Goal: Transaction & Acquisition: Subscribe to service/newsletter

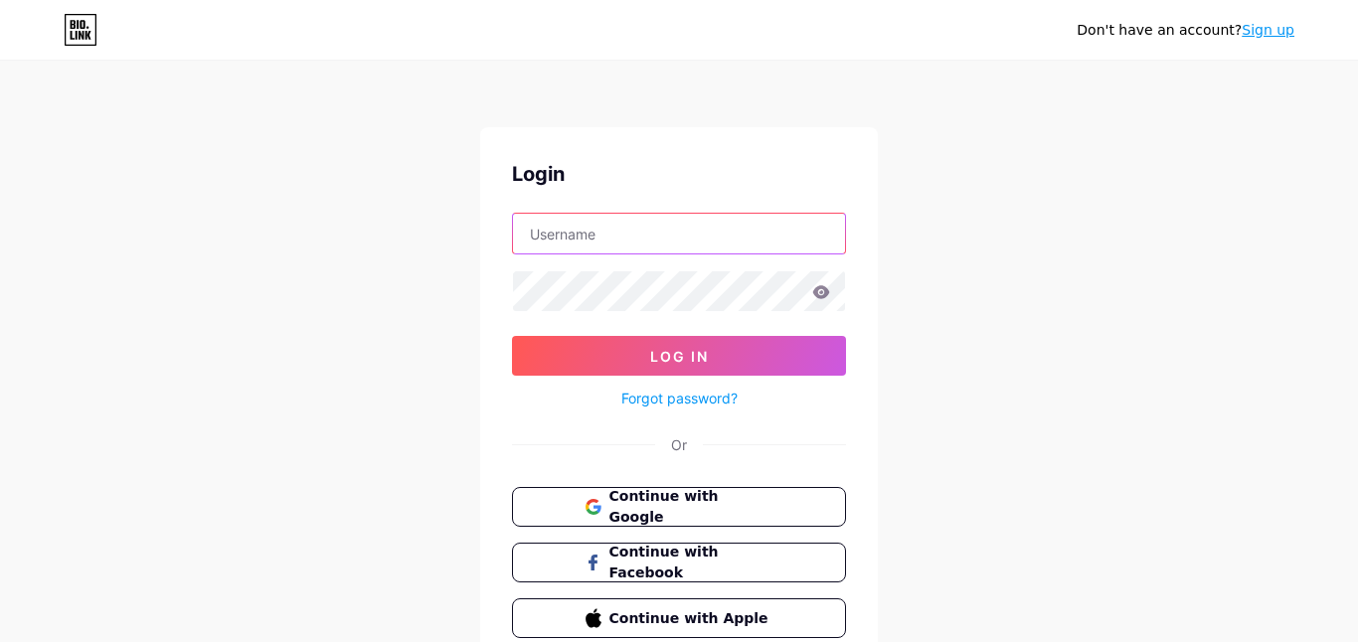
type input "[EMAIL_ADDRESS][DOMAIN_NAME]"
click at [761, 249] on input "[EMAIL_ADDRESS][DOMAIN_NAME]" at bounding box center [679, 234] width 332 height 40
paste input "[EMAIL_ADDRESS][DOMAIN_NAME]"
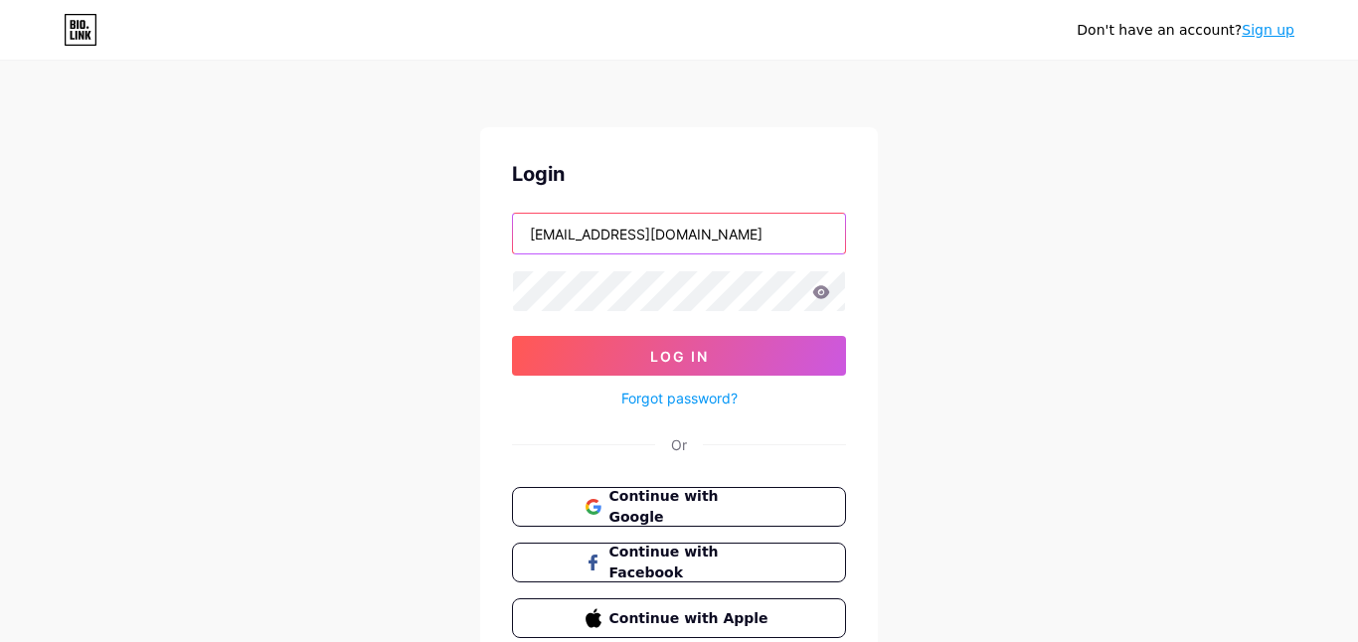
type input "[EMAIL_ADDRESS][DOMAIN_NAME]"
click at [821, 287] on icon at bounding box center [821, 291] width 17 height 13
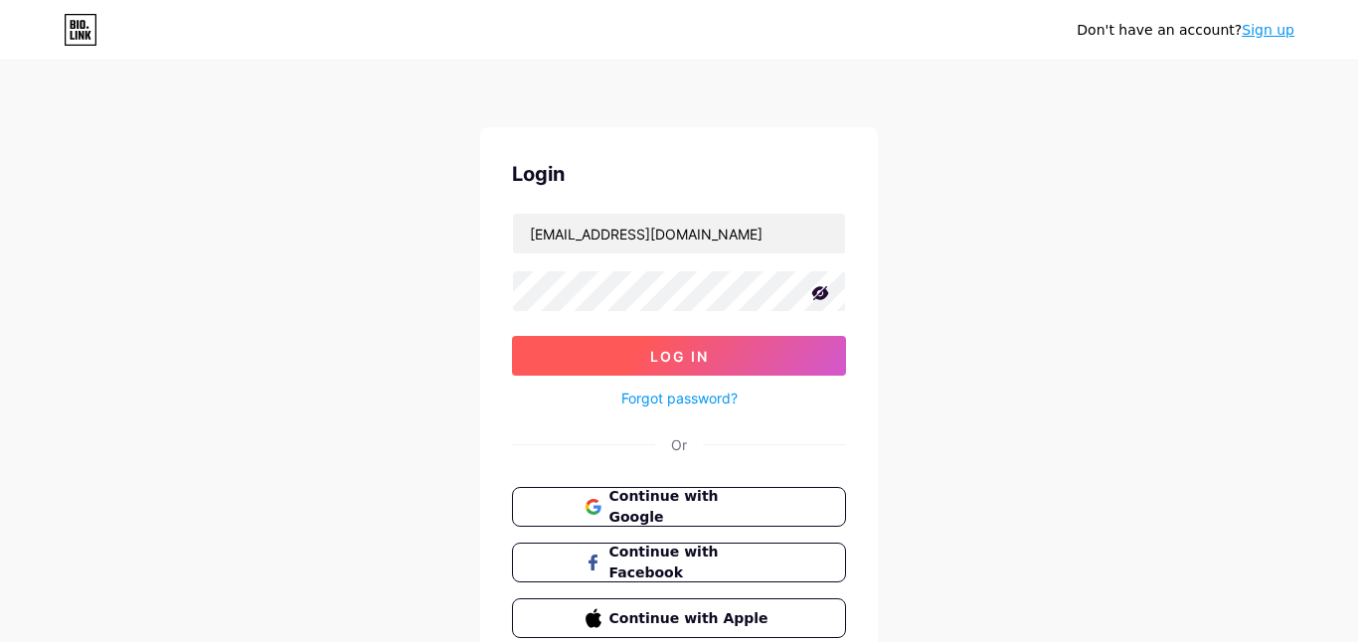
click at [596, 351] on button "Log In" at bounding box center [679, 356] width 334 height 40
click at [692, 370] on button "Log In" at bounding box center [679, 356] width 334 height 40
click at [711, 337] on button "Log In" at bounding box center [679, 356] width 334 height 40
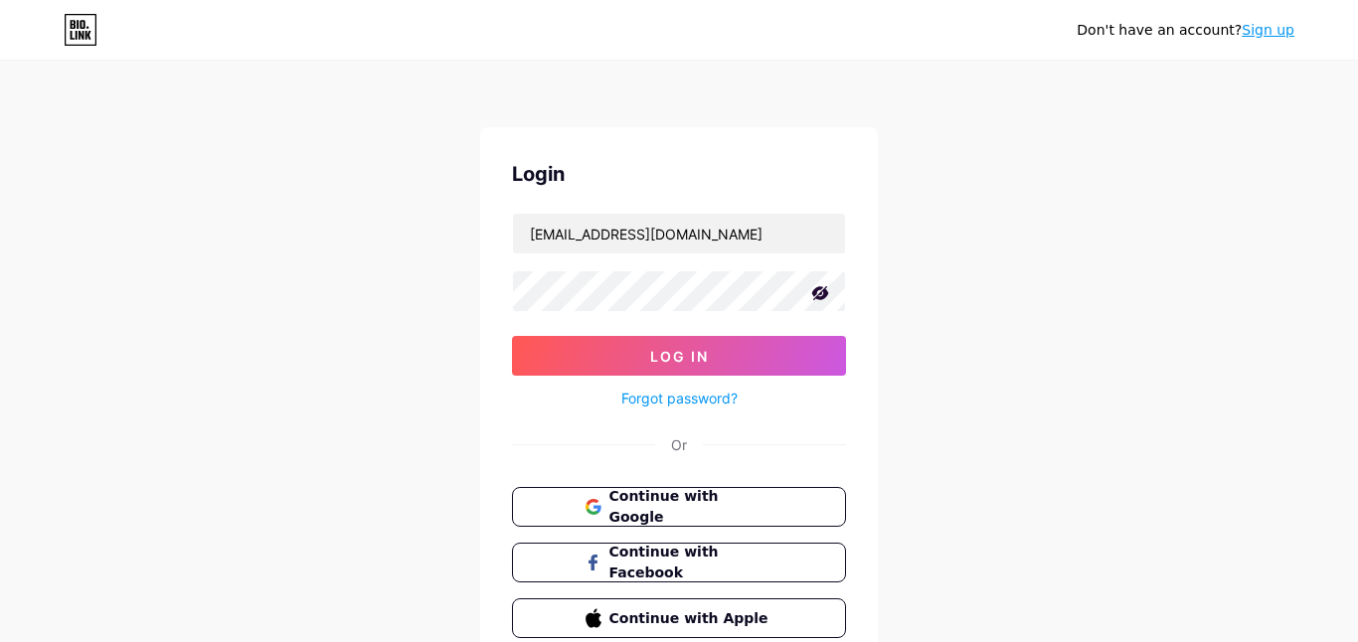
click at [607, 378] on div "Forgot password?" at bounding box center [679, 393] width 334 height 35
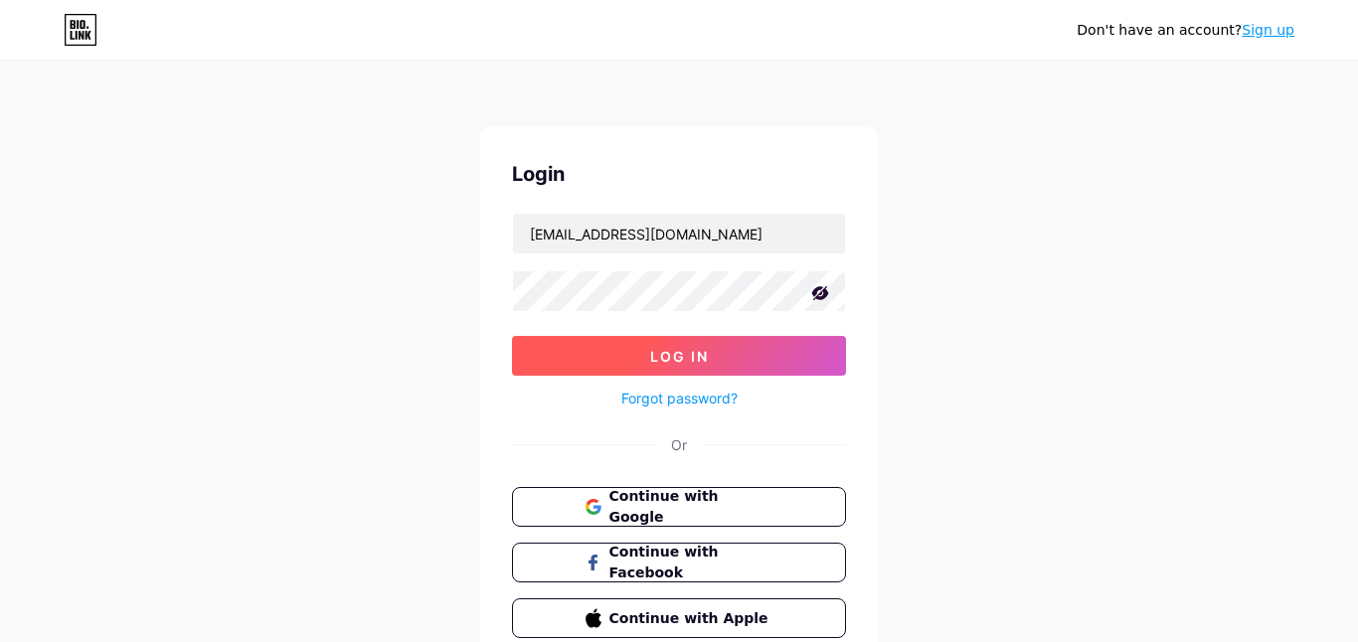
click at [604, 365] on button "Log In" at bounding box center [679, 356] width 334 height 40
click at [582, 367] on button "Log In" at bounding box center [679, 356] width 334 height 40
click at [702, 343] on button "Log In" at bounding box center [679, 356] width 334 height 40
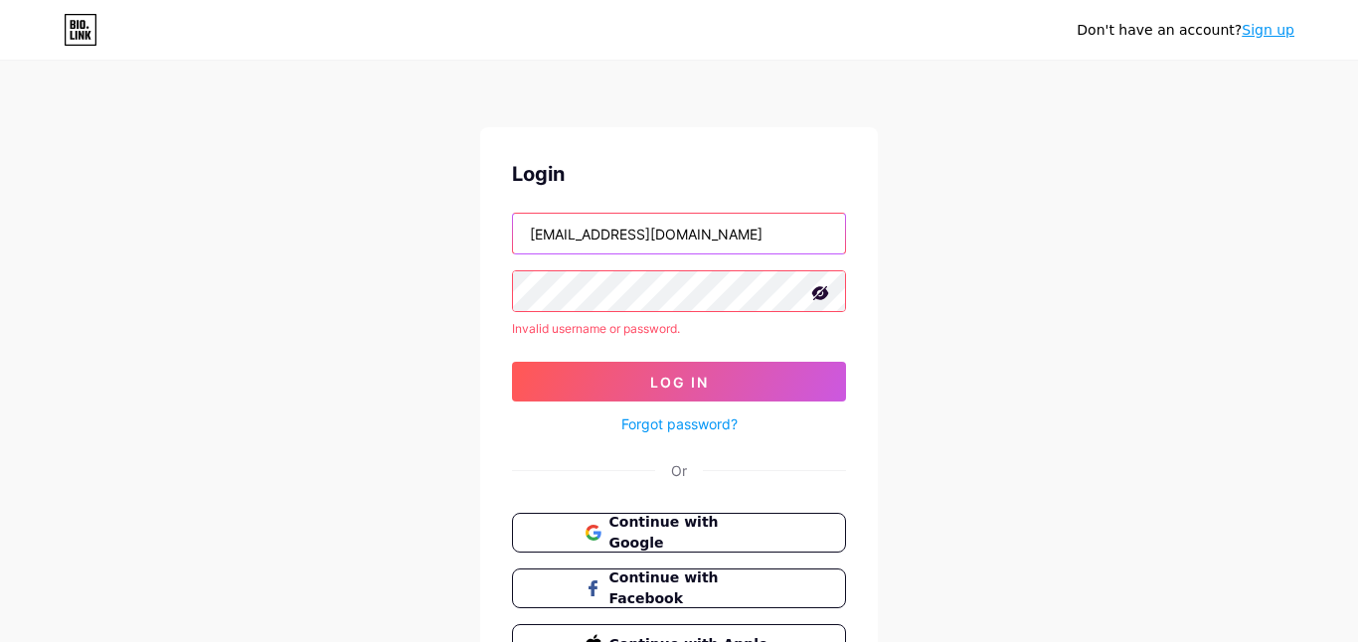
click at [810, 240] on input "[EMAIL_ADDRESS][DOMAIN_NAME]" at bounding box center [679, 234] width 332 height 40
click at [821, 291] on icon at bounding box center [820, 293] width 17 height 14
click at [821, 291] on icon at bounding box center [821, 291] width 17 height 13
click at [929, 268] on div "Don't have an account? Sign up Login [EMAIL_ADDRESS][DOMAIN_NAME] Invalid usern…" at bounding box center [679, 379] width 1358 height 759
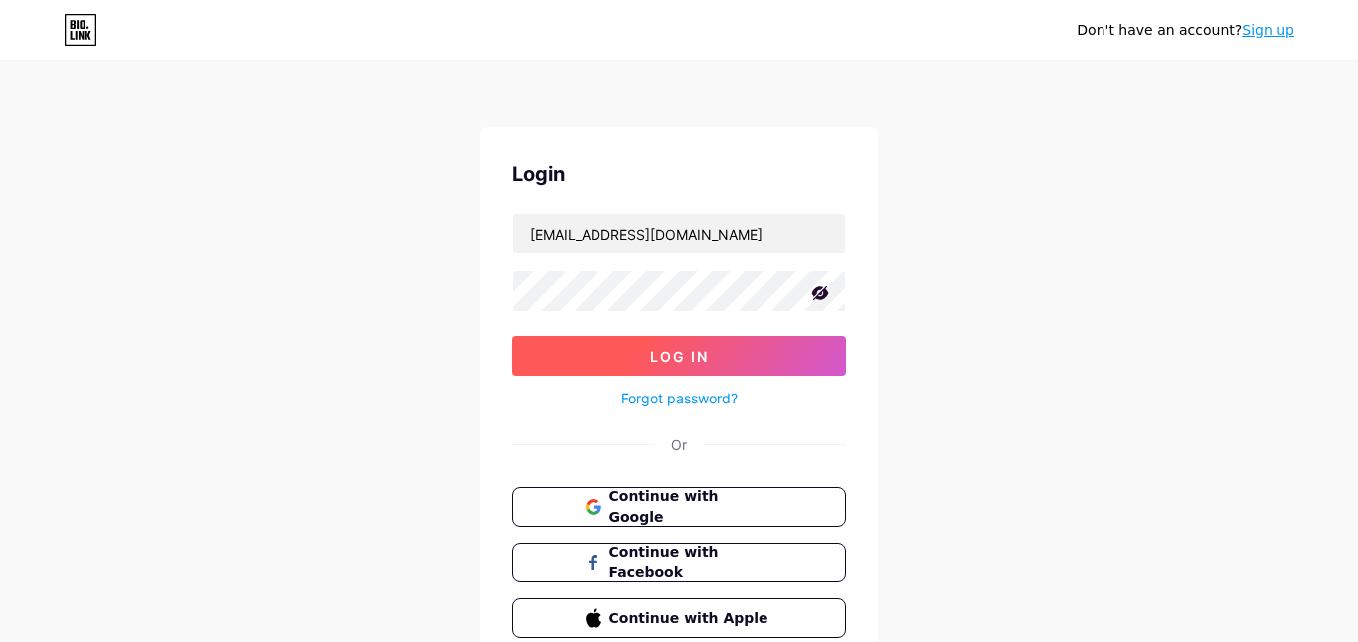
click at [735, 367] on button "Log In" at bounding box center [679, 356] width 334 height 40
click at [731, 364] on button "Log In" at bounding box center [679, 356] width 334 height 40
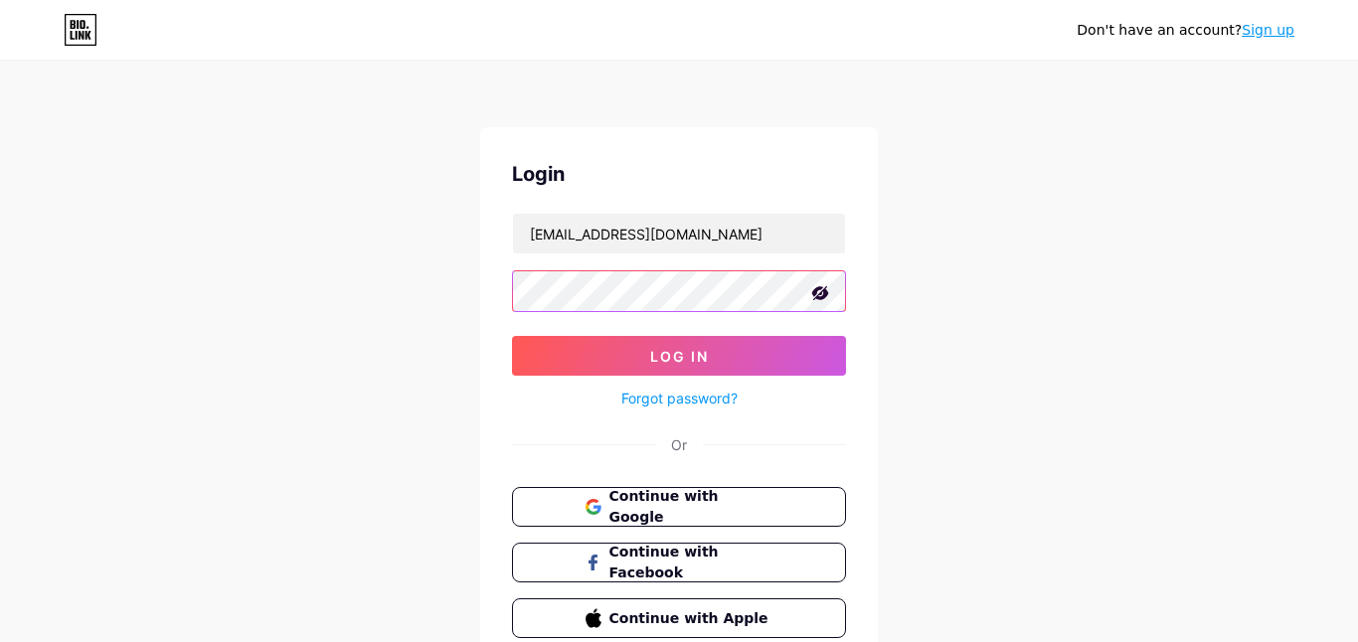
click at [512, 336] on button "Log In" at bounding box center [679, 356] width 334 height 40
click at [1280, 18] on div "Don't have an account? Sign up" at bounding box center [1185, 30] width 218 height 32
click at [1273, 22] on link "Sign up" at bounding box center [1267, 30] width 53 height 16
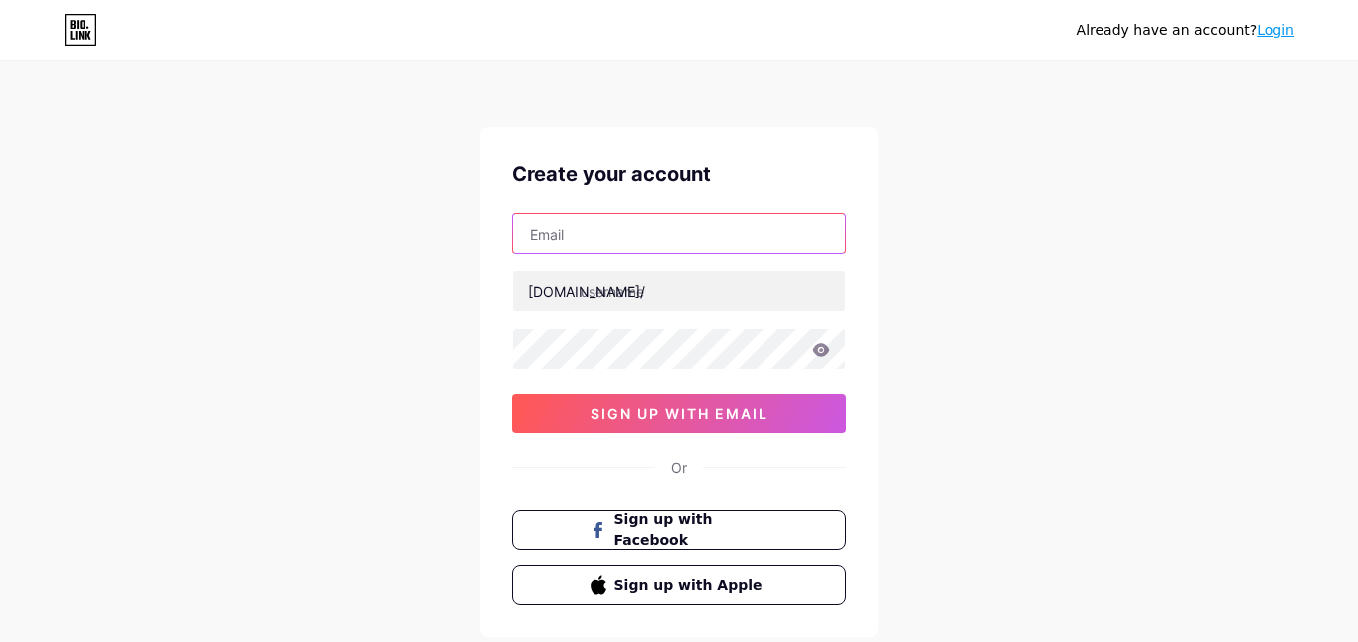
type input "[EMAIL_ADDRESS][DOMAIN_NAME]"
click at [744, 241] on input "[EMAIL_ADDRESS][DOMAIN_NAME]" at bounding box center [679, 234] width 332 height 40
type input "[EMAIL_ADDRESS][DOMAIN_NAME]"
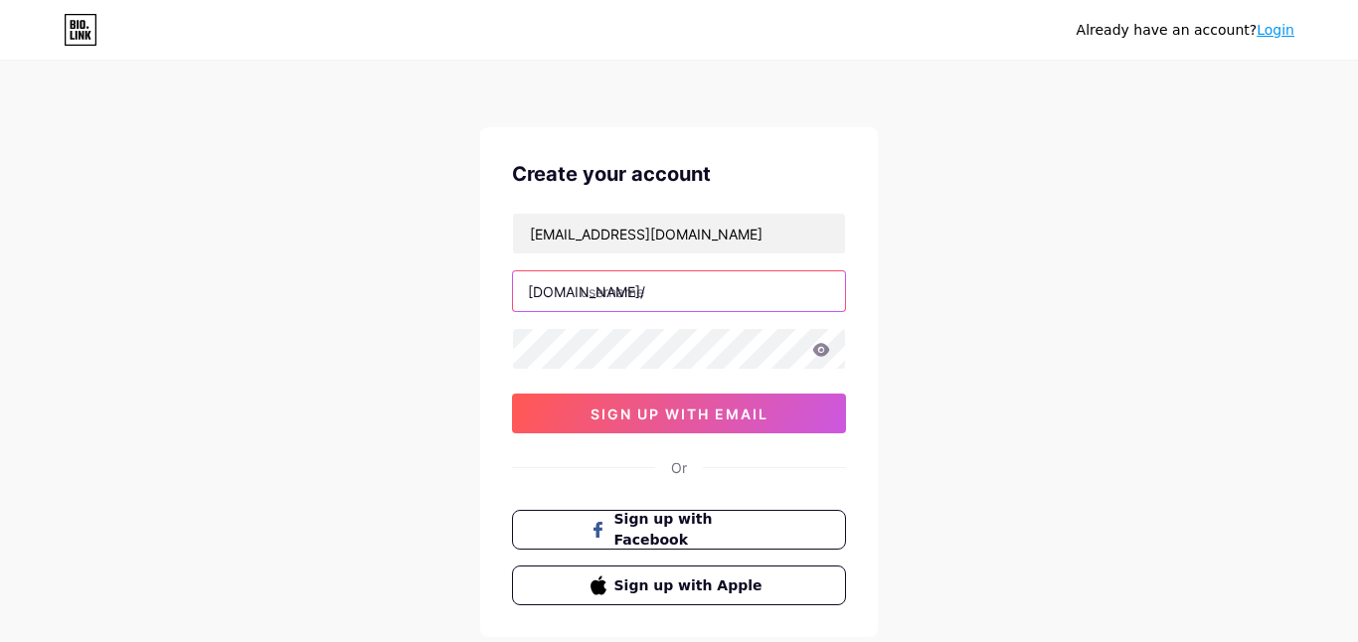
click at [693, 297] on input "text" at bounding box center [679, 291] width 332 height 40
type input "e"
type input "ectctriolet"
click at [826, 349] on icon at bounding box center [821, 349] width 17 height 13
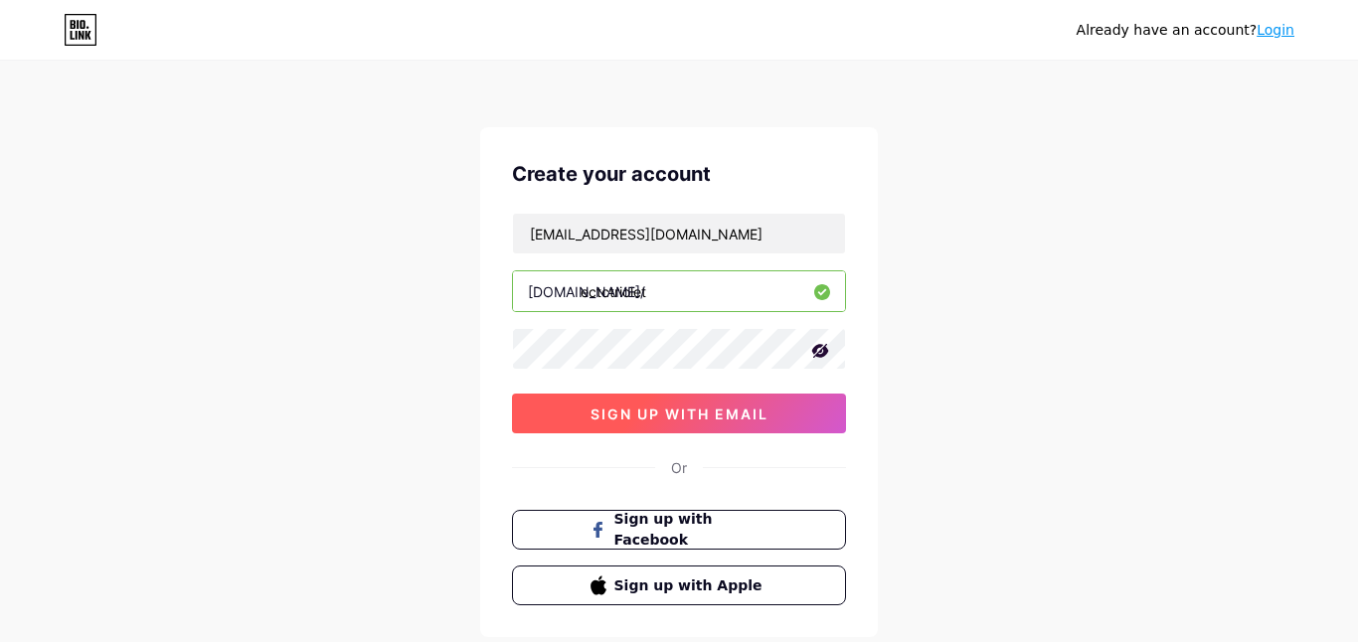
click at [550, 408] on button "sign up with email" at bounding box center [679, 414] width 334 height 40
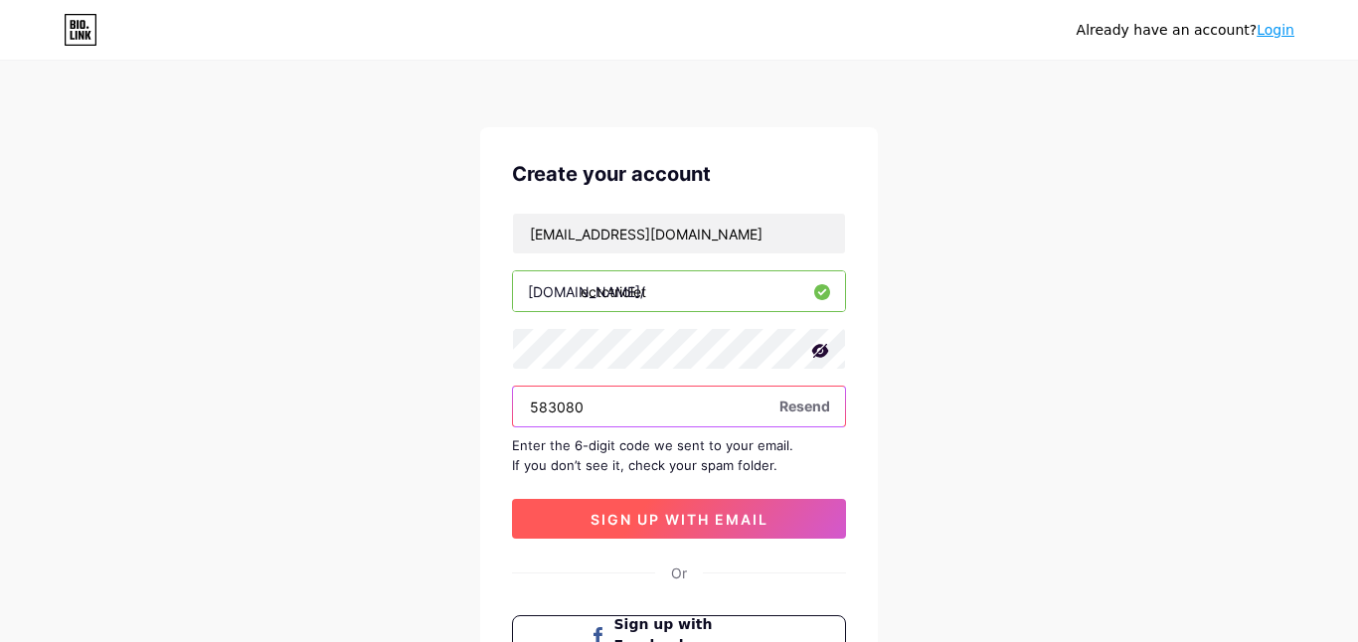
type input "583080"
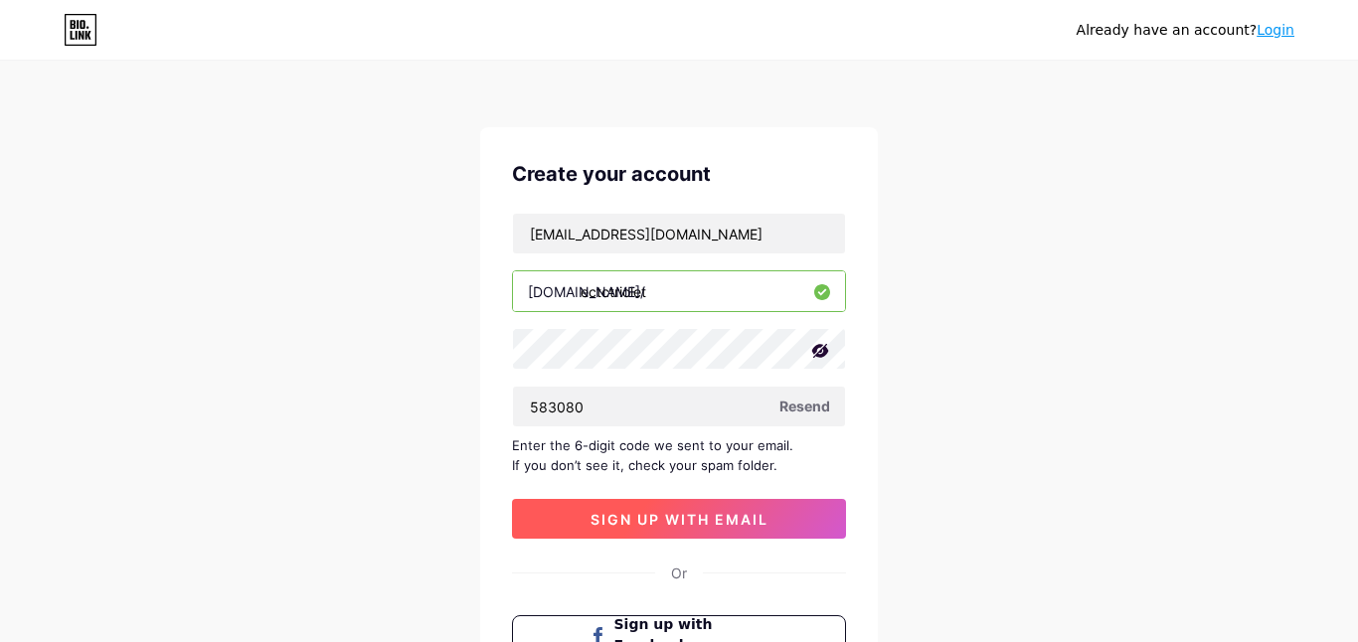
click at [583, 517] on button "sign up with email" at bounding box center [679, 519] width 334 height 40
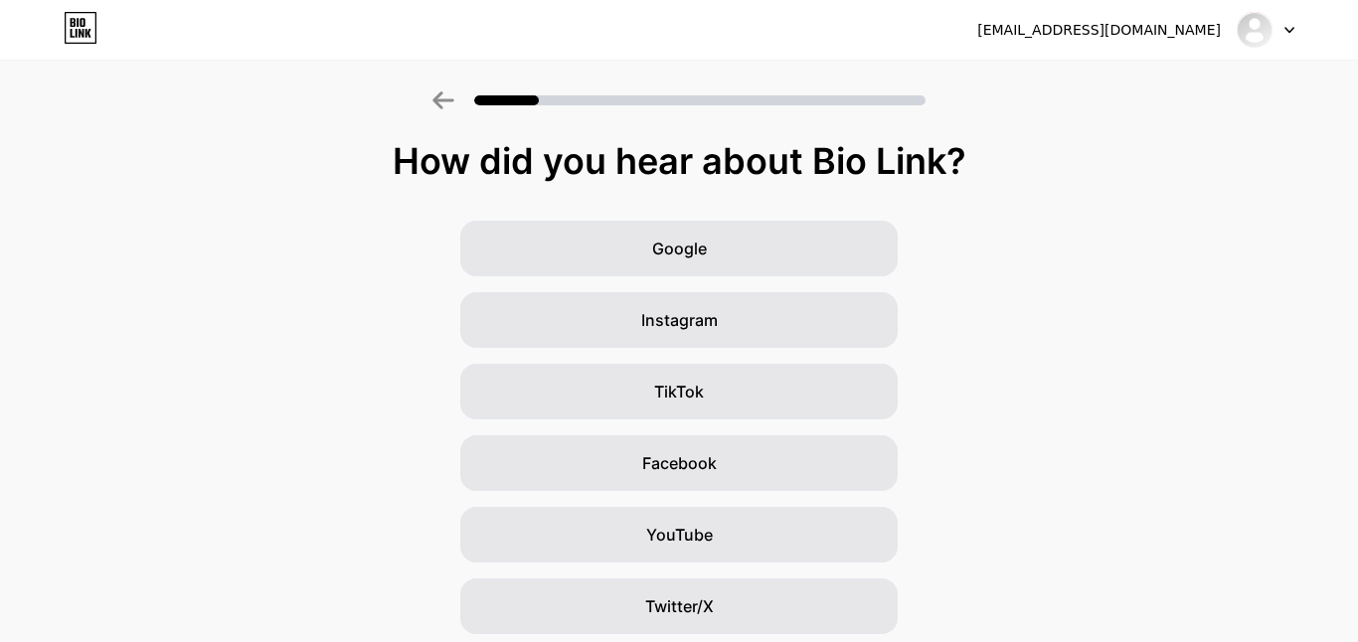
click at [368, 158] on div "How did you hear about Bio Link?" at bounding box center [679, 161] width 1338 height 40
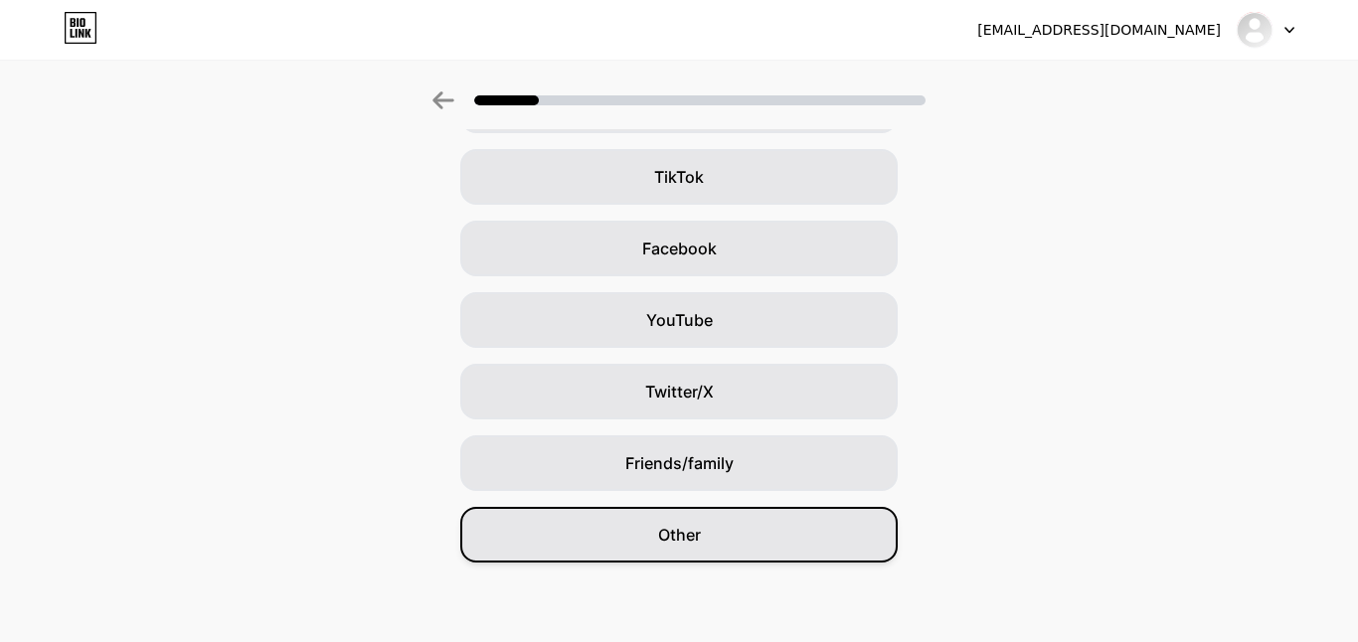
click at [638, 548] on div "Other" at bounding box center [678, 535] width 437 height 56
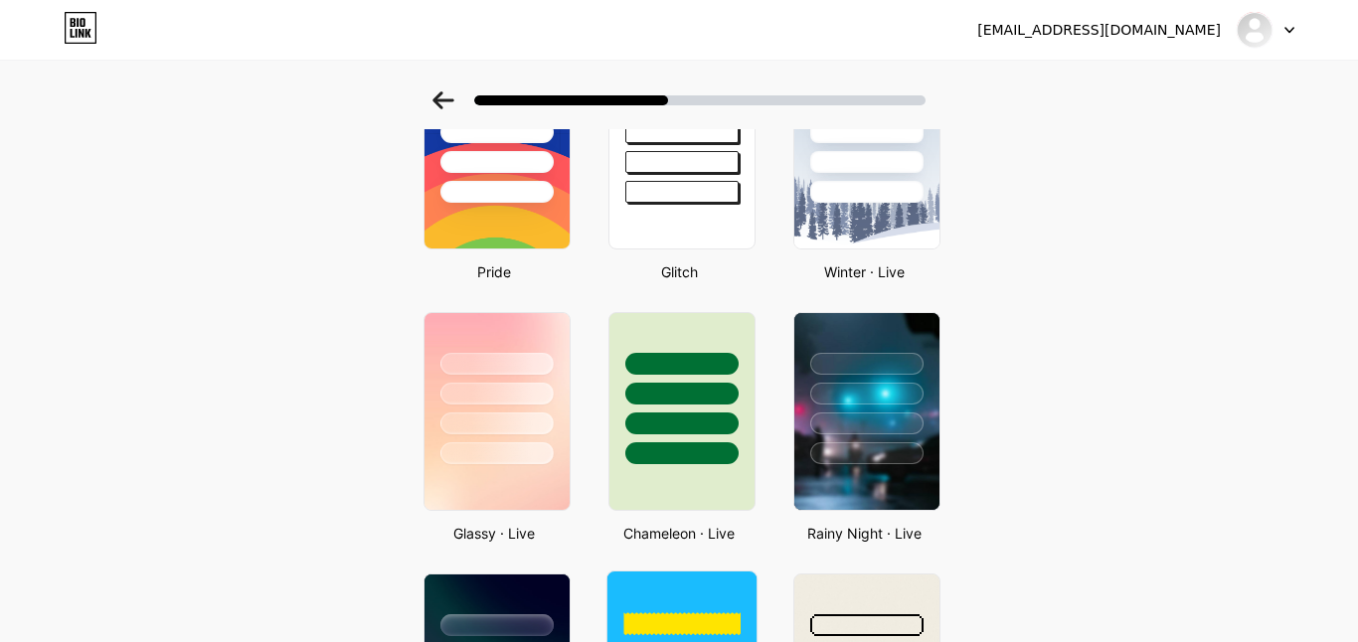
scroll to position [438, 0]
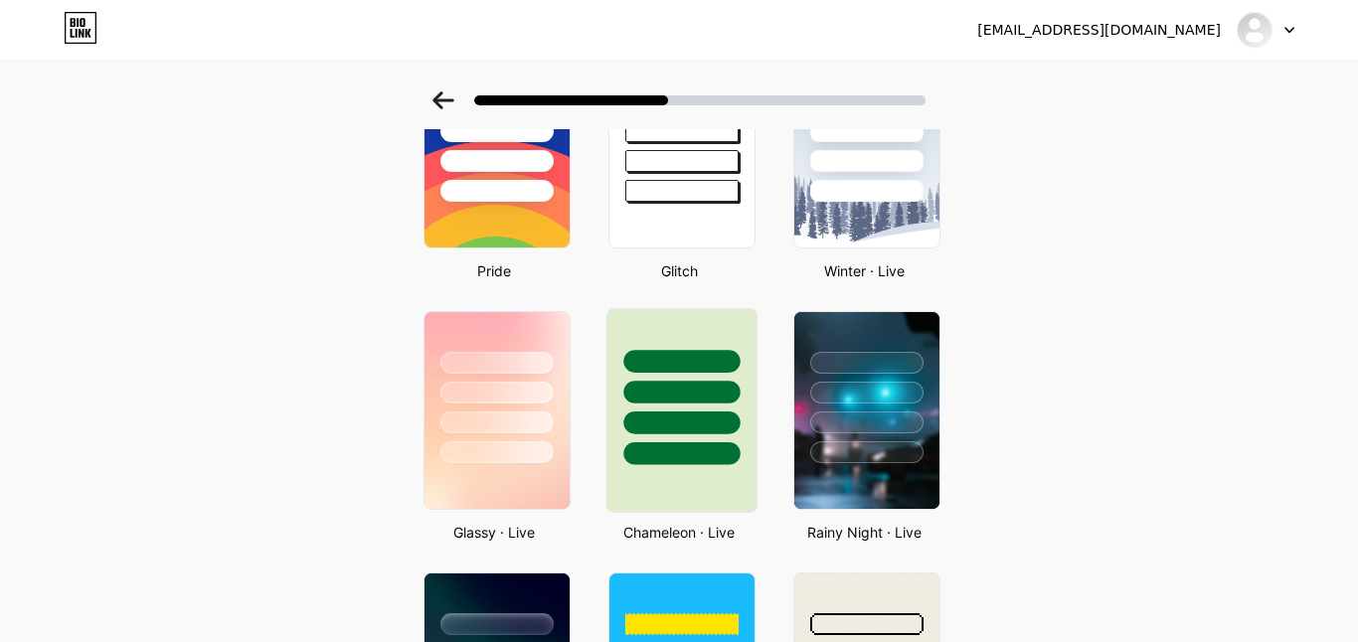
click at [637, 333] on div at bounding box center [681, 387] width 149 height 156
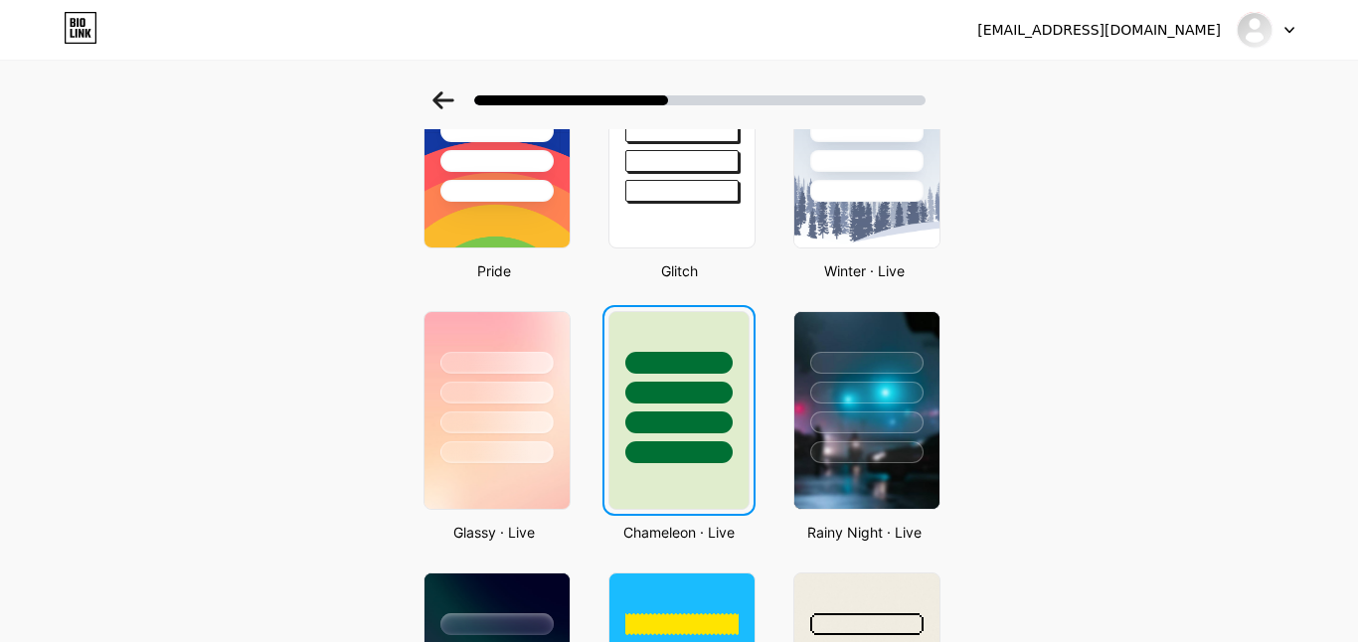
scroll to position [0, 0]
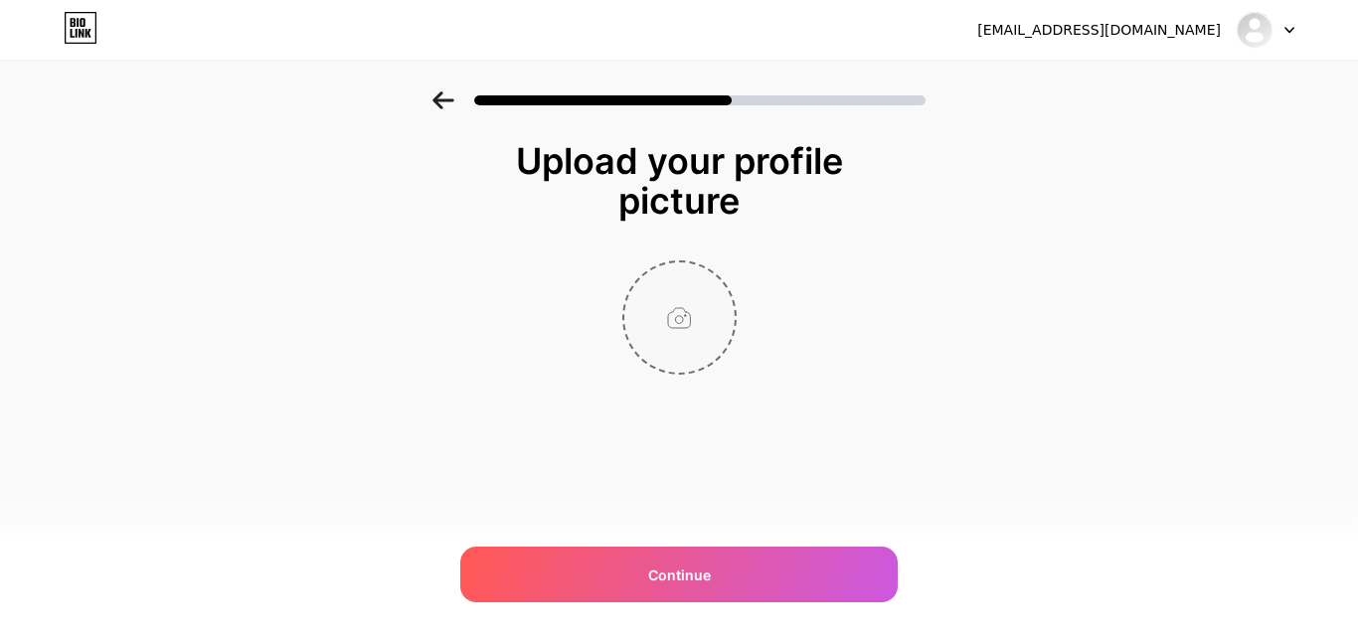
click at [685, 313] on input "file" at bounding box center [679, 317] width 110 height 110
click at [662, 300] on input "file" at bounding box center [679, 317] width 110 height 110
type input "C:\fakepath\logoum.png"
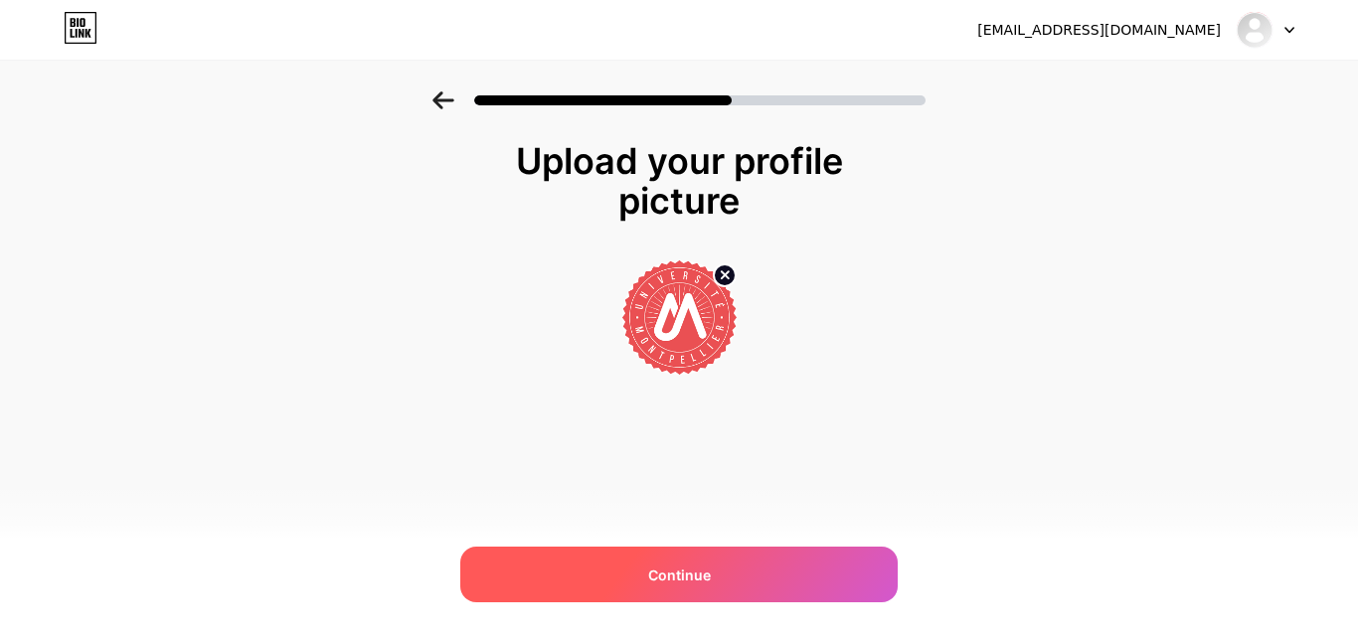
click at [711, 578] on div "Continue" at bounding box center [678, 575] width 437 height 56
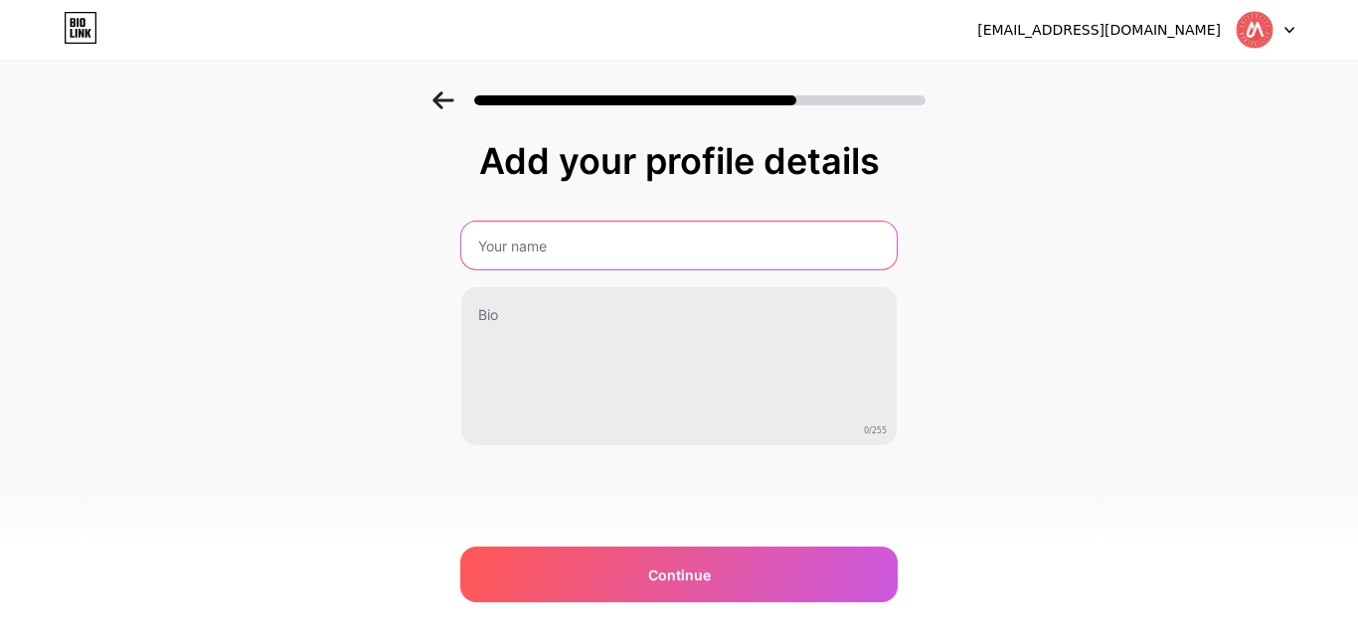
click at [612, 222] on input "text" at bounding box center [678, 246] width 435 height 48
type input "ECTC Triolet"
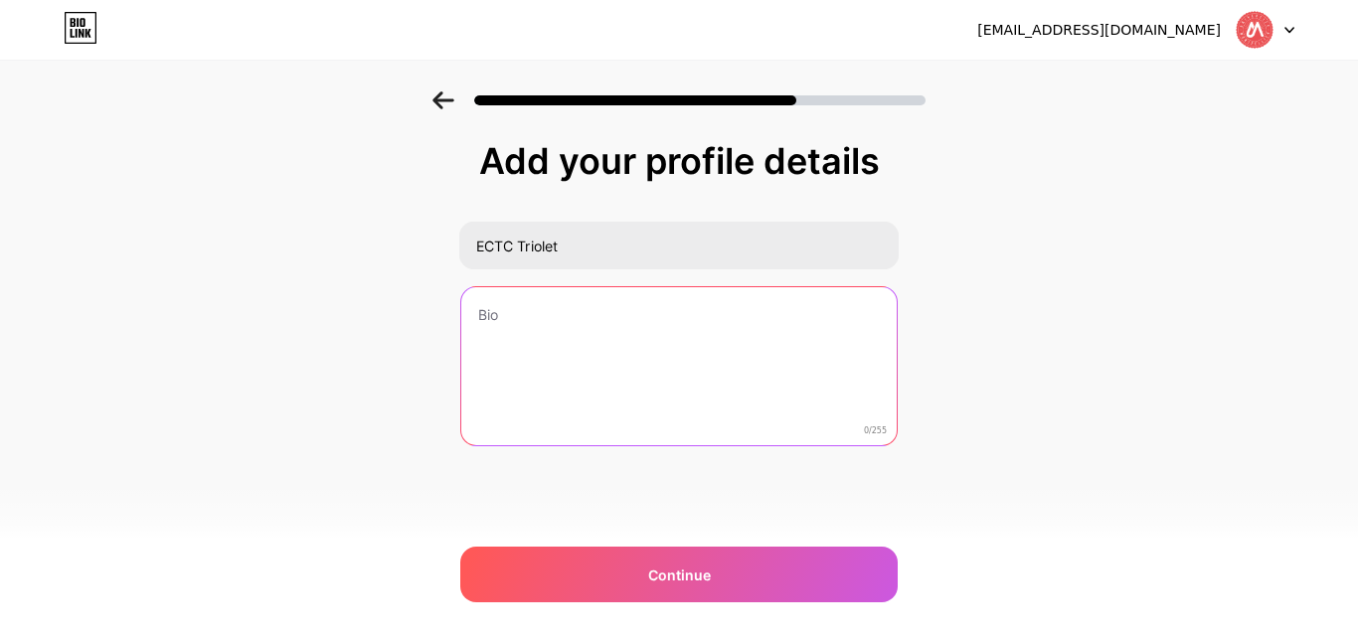
click at [611, 308] on textarea at bounding box center [678, 367] width 435 height 160
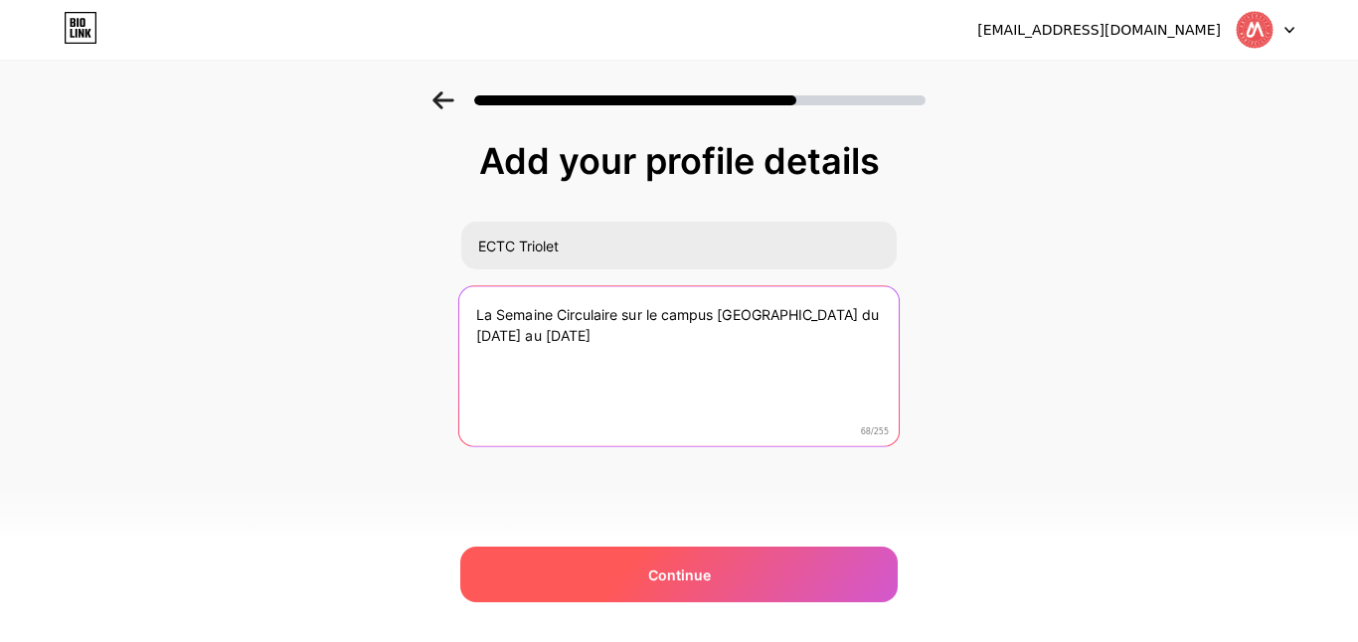
type textarea "La Semaine Circulaire sur le campus [GEOGRAPHIC_DATA] du [DATE] au [DATE]"
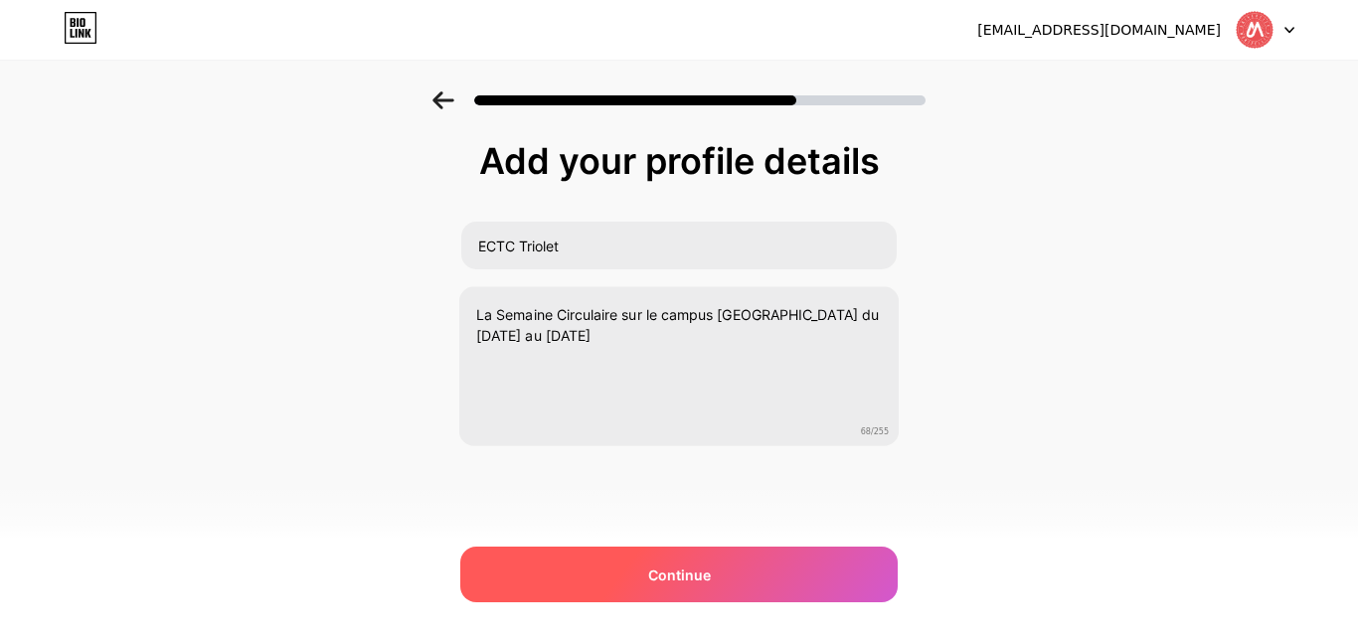
click at [688, 557] on div "Continue" at bounding box center [678, 575] width 437 height 56
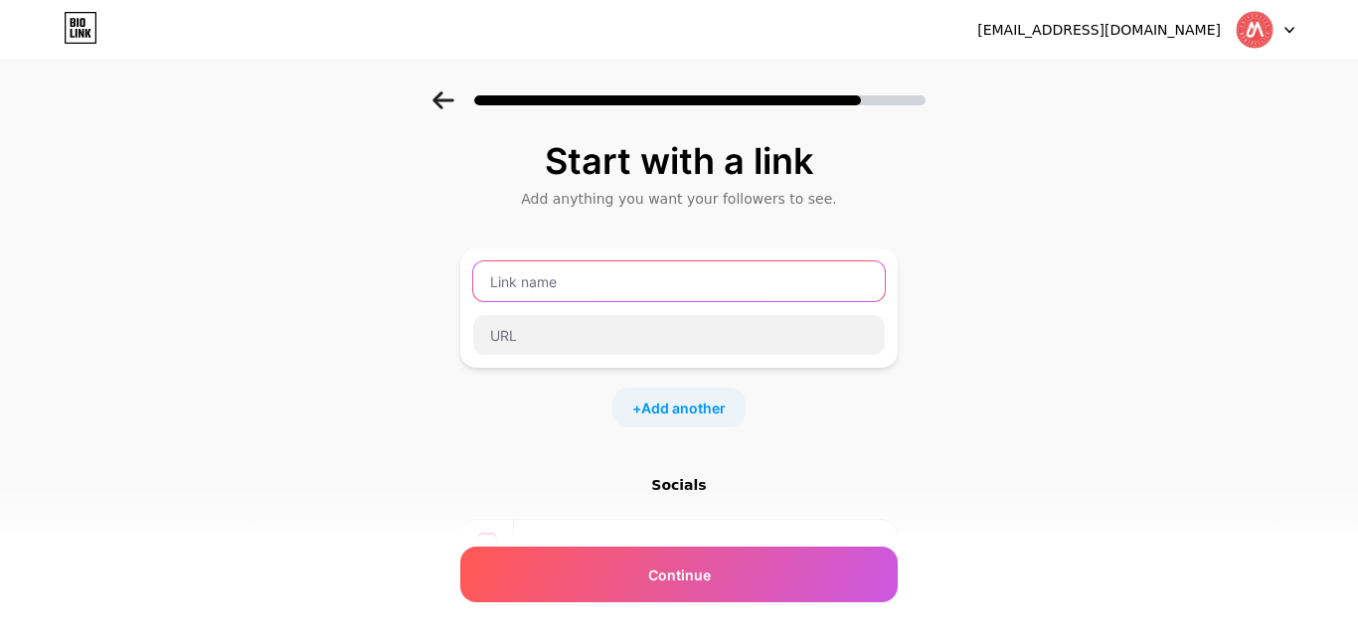
click at [665, 297] on input "text" at bounding box center [678, 281] width 411 height 40
type input "ectctriolet"
click at [781, 437] on div "Start with a link Add anything you want your followers to see. ectctriolet + Ad…" at bounding box center [678, 416] width 437 height 550
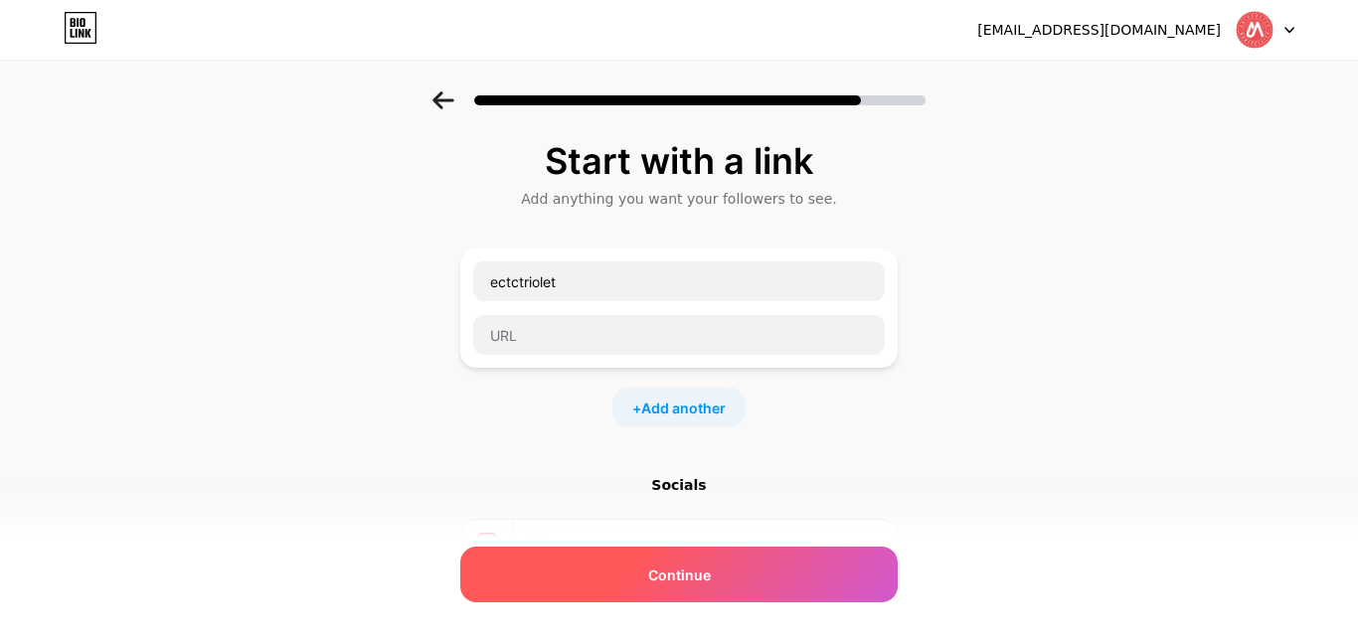
click at [721, 561] on div "Continue" at bounding box center [678, 575] width 437 height 56
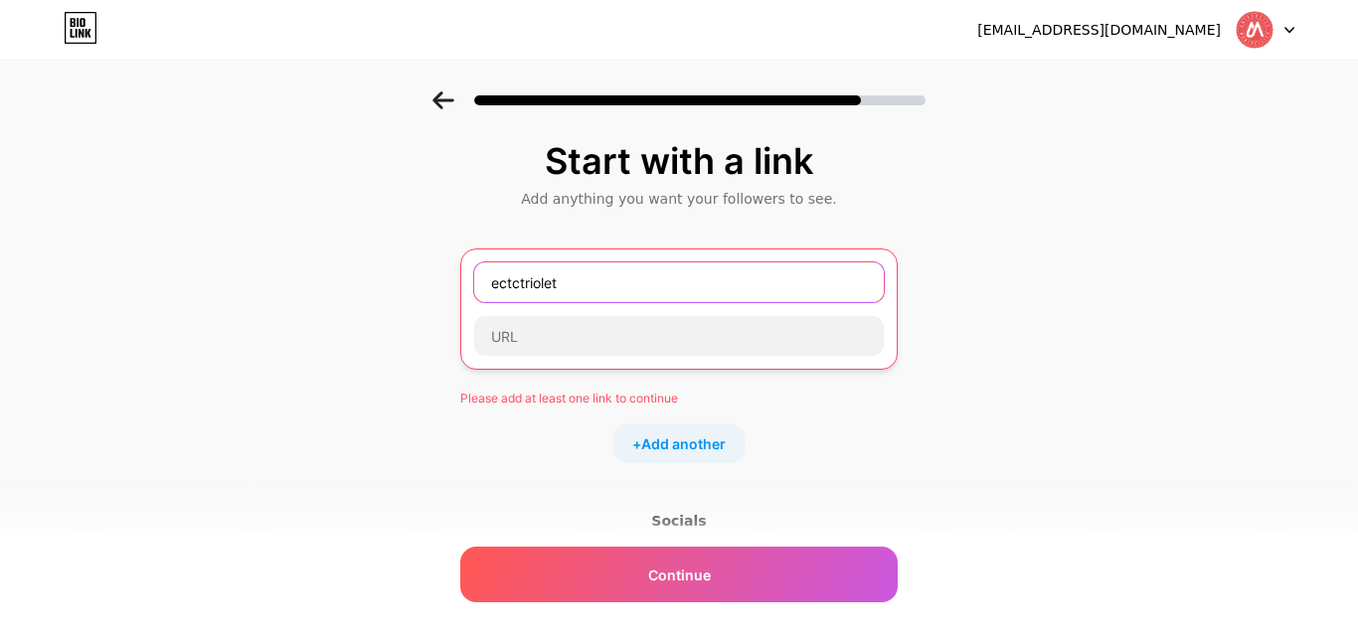
click at [683, 289] on input "ectctriolet" at bounding box center [678, 282] width 409 height 40
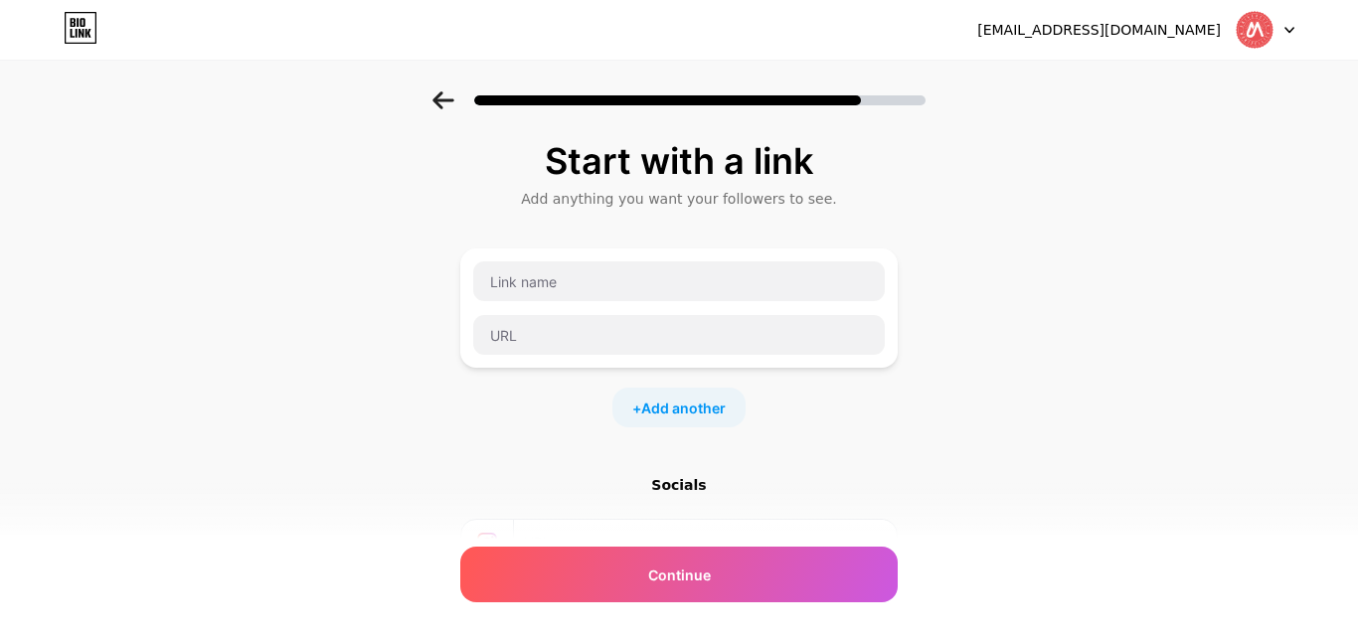
click at [755, 510] on div "Socials" at bounding box center [678, 583] width 437 height 216
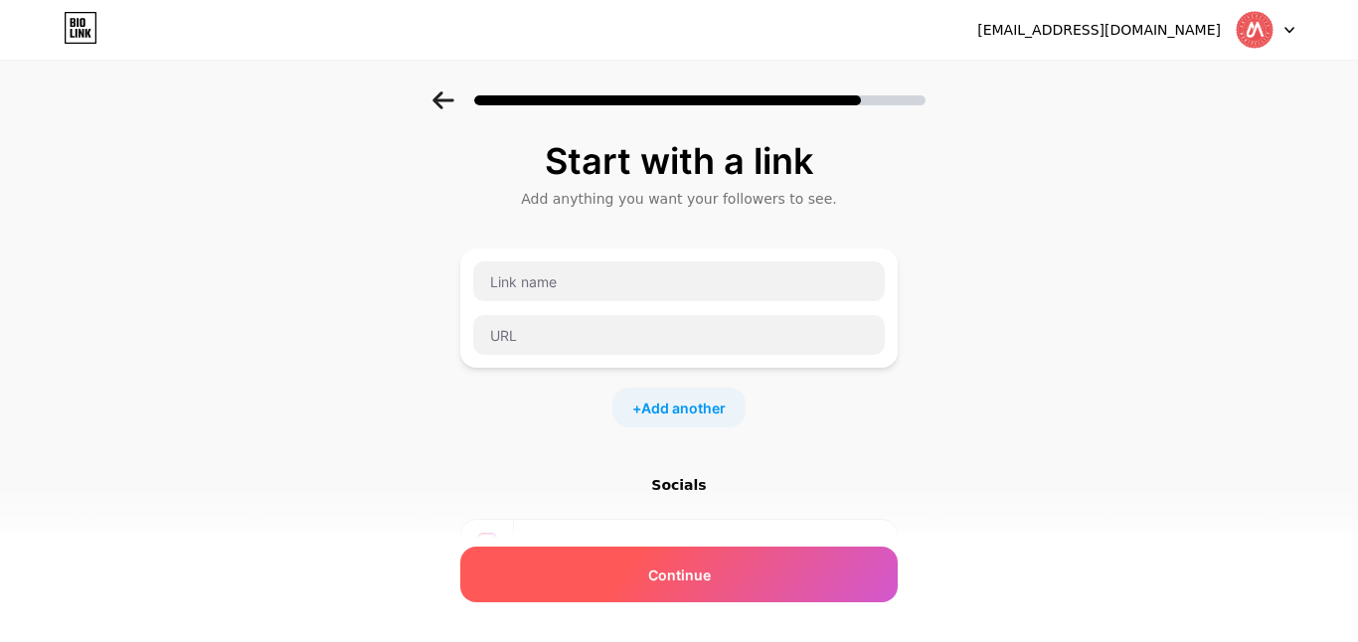
click at [728, 556] on div "Continue" at bounding box center [678, 575] width 437 height 56
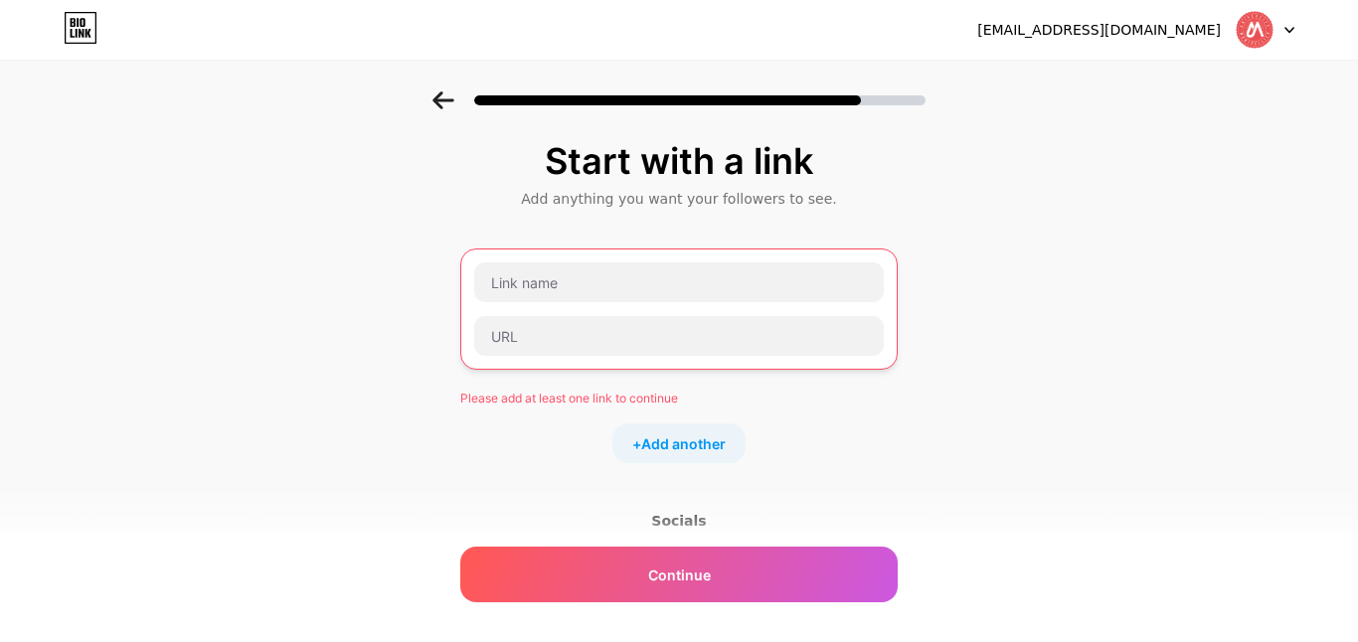
click at [680, 309] on div at bounding box center [678, 308] width 411 height 95
click at [675, 274] on input "text" at bounding box center [678, 282] width 409 height 40
click at [697, 281] on input "text" at bounding box center [678, 282] width 409 height 40
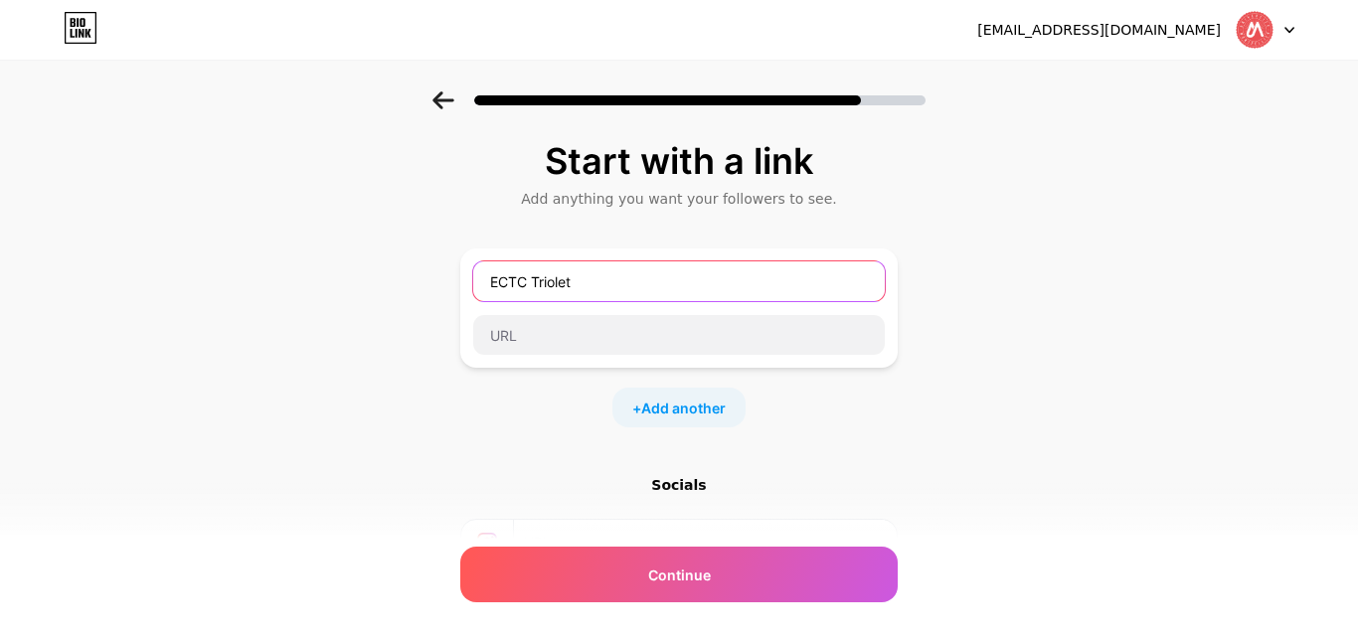
type input "ECTC Triolet"
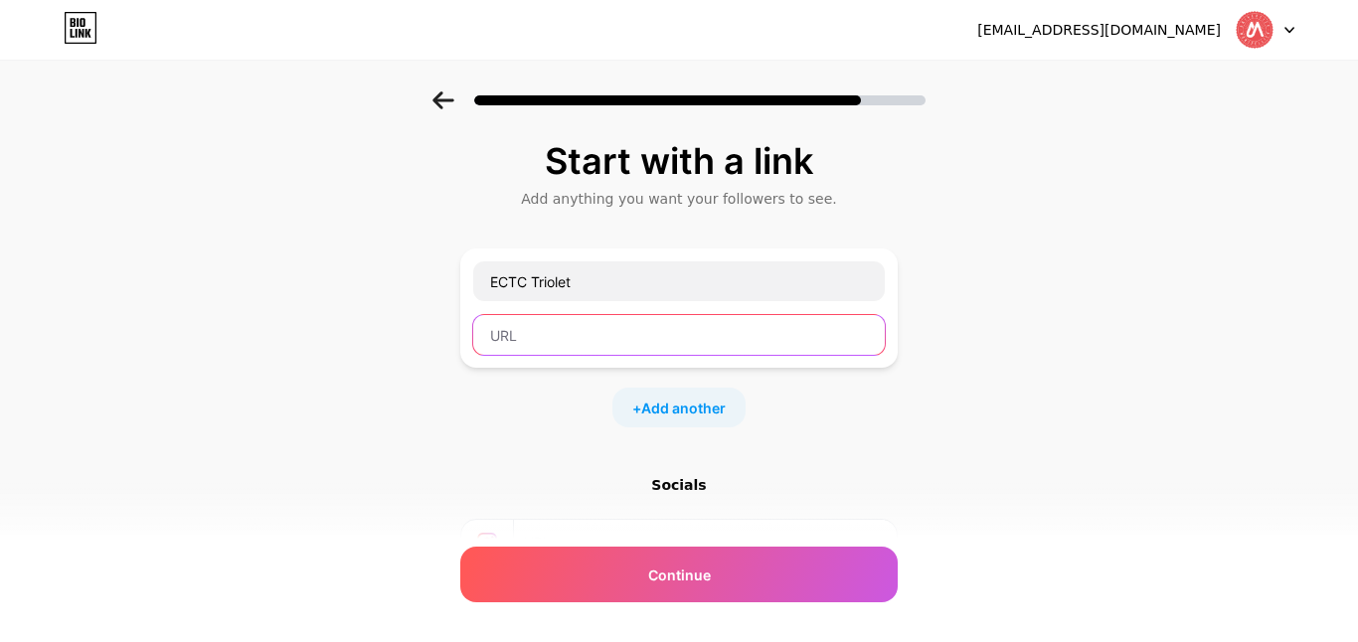
click at [813, 340] on input "text" at bounding box center [678, 335] width 411 height 40
paste input "[URL][DOMAIN_NAME]"
type input "[URL][DOMAIN_NAME]"
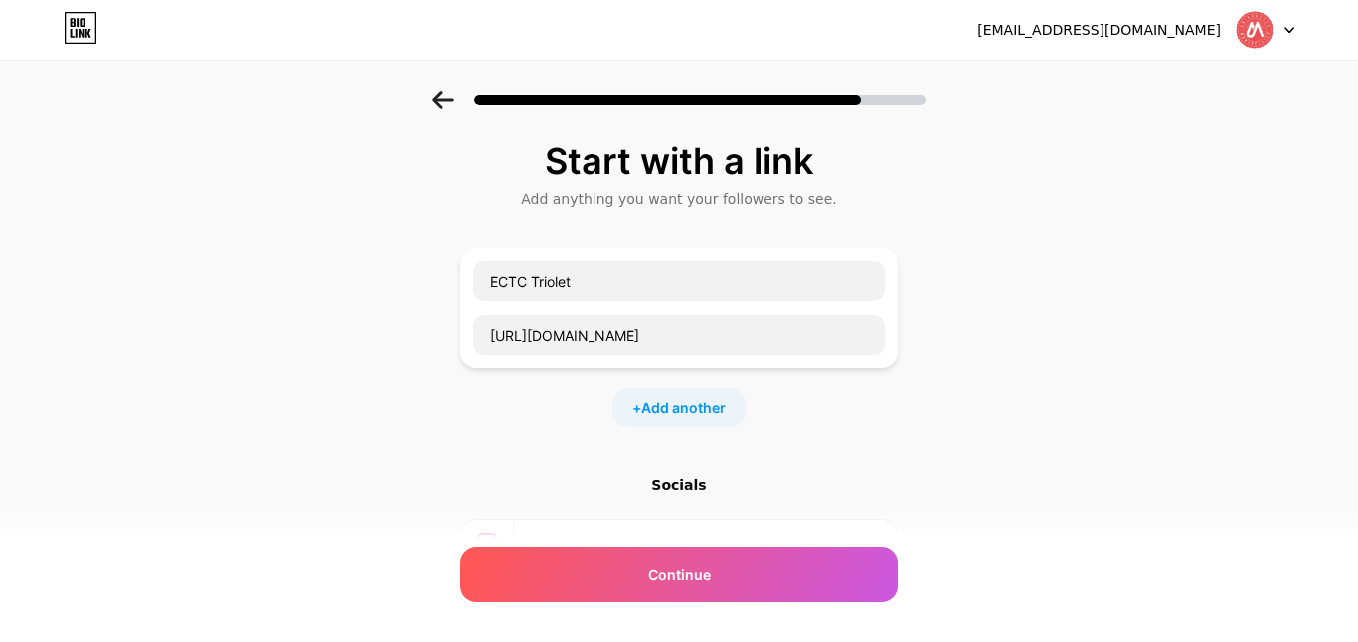
click at [795, 462] on div "Start with a link Add anything you want your followers to see. ECTC Triolet [UR…" at bounding box center [678, 416] width 437 height 550
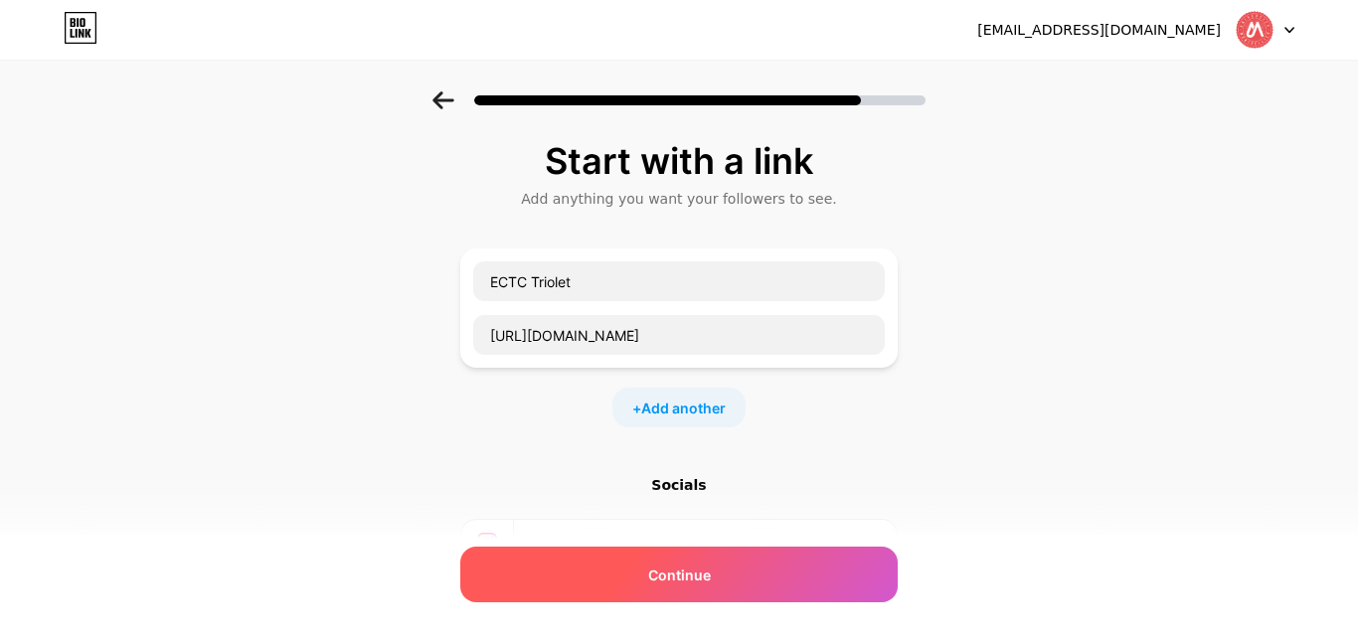
click at [777, 558] on div "Continue" at bounding box center [678, 575] width 437 height 56
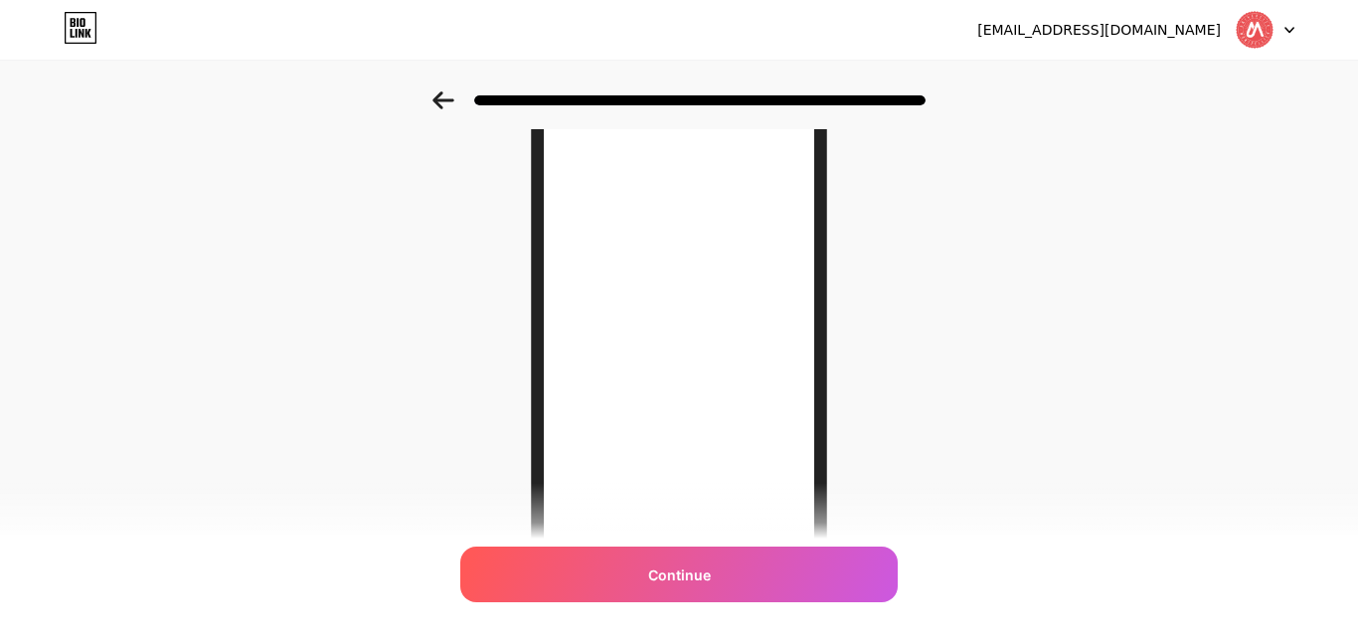
scroll to position [262, 0]
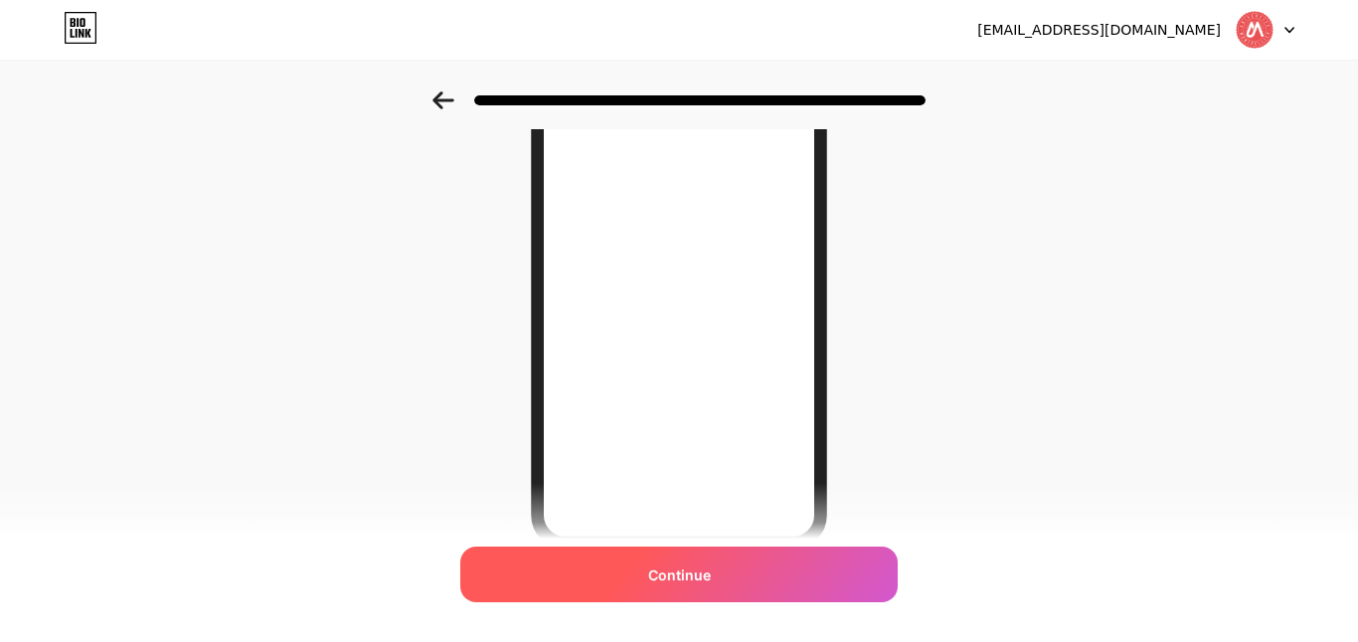
click at [724, 588] on div "Continue" at bounding box center [678, 575] width 437 height 56
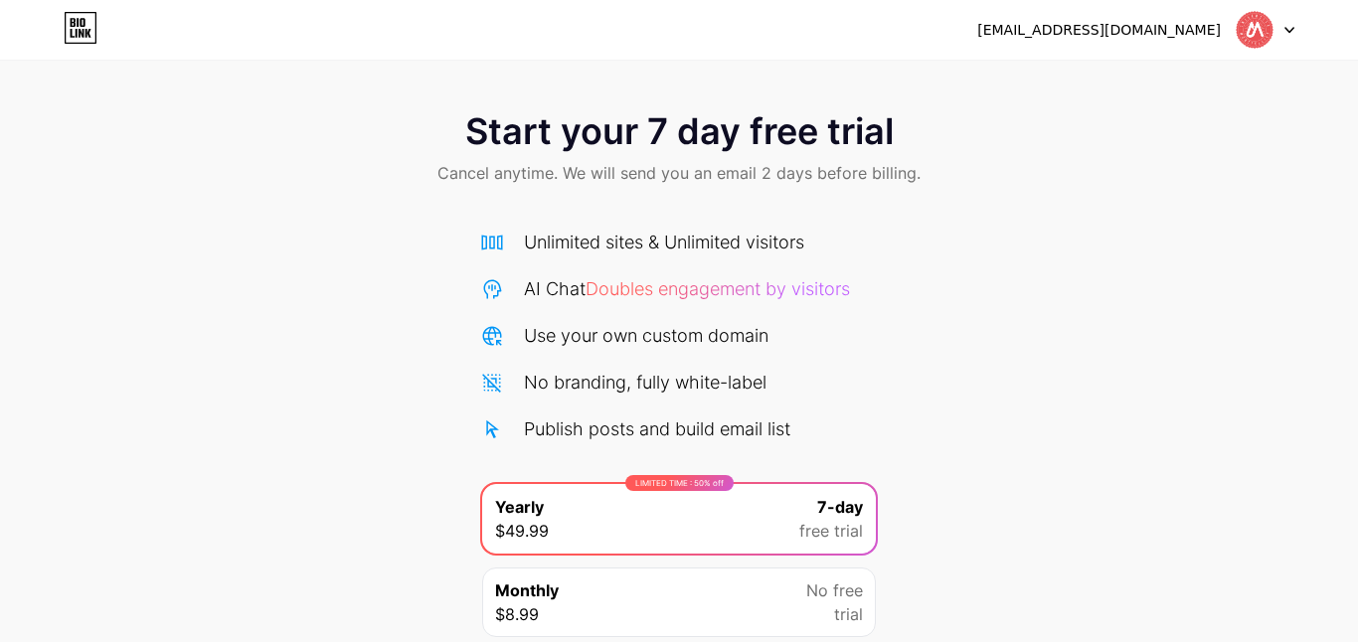
scroll to position [158, 0]
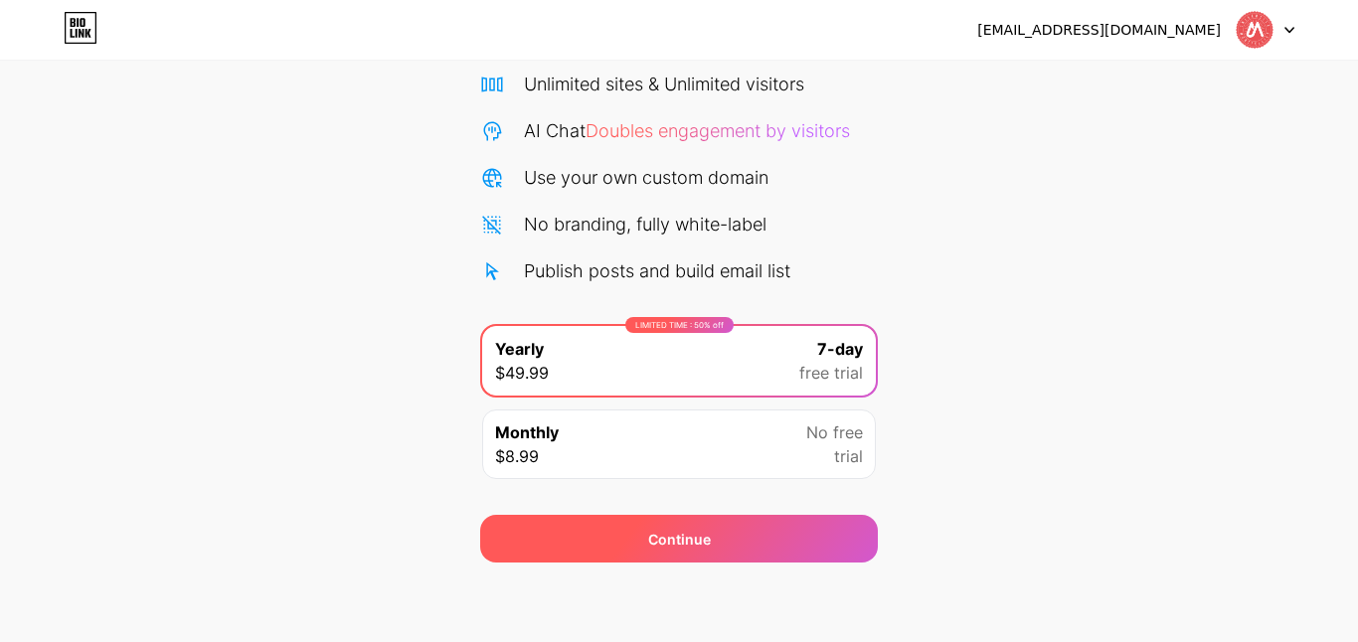
click at [702, 557] on div "Continue" at bounding box center [679, 539] width 398 height 48
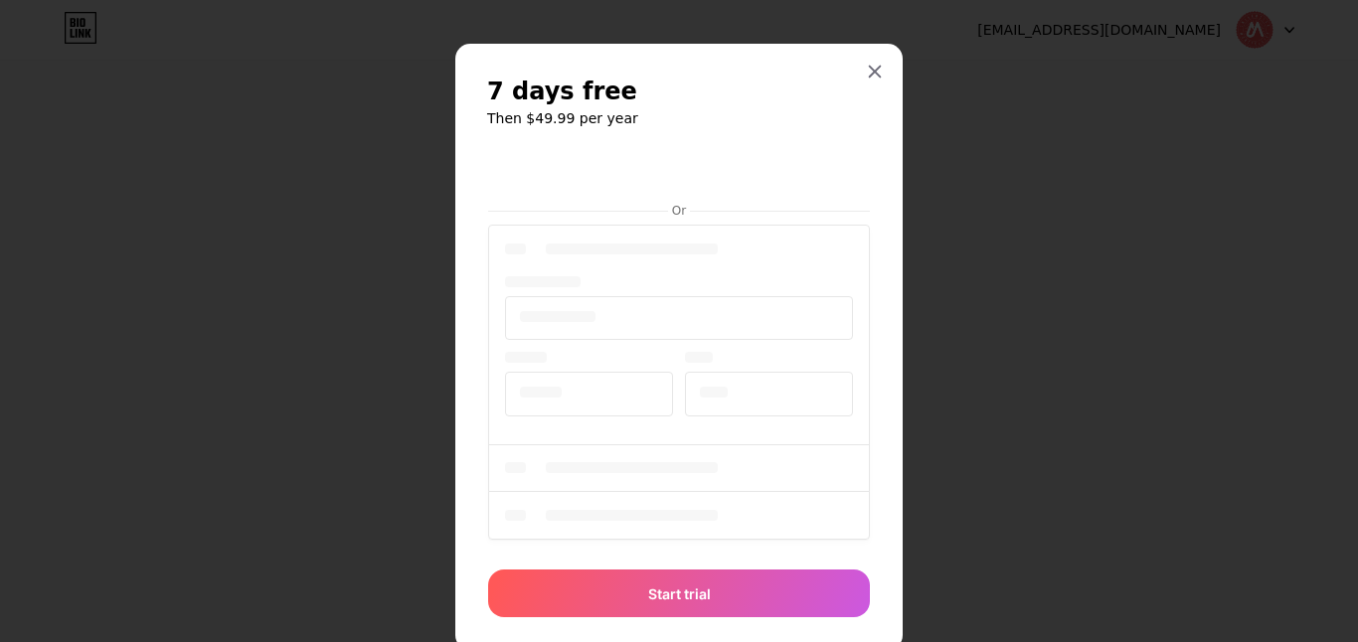
click at [861, 222] on iframe at bounding box center [679, 222] width 390 height 2
click at [883, 68] on div at bounding box center [875, 72] width 36 height 36
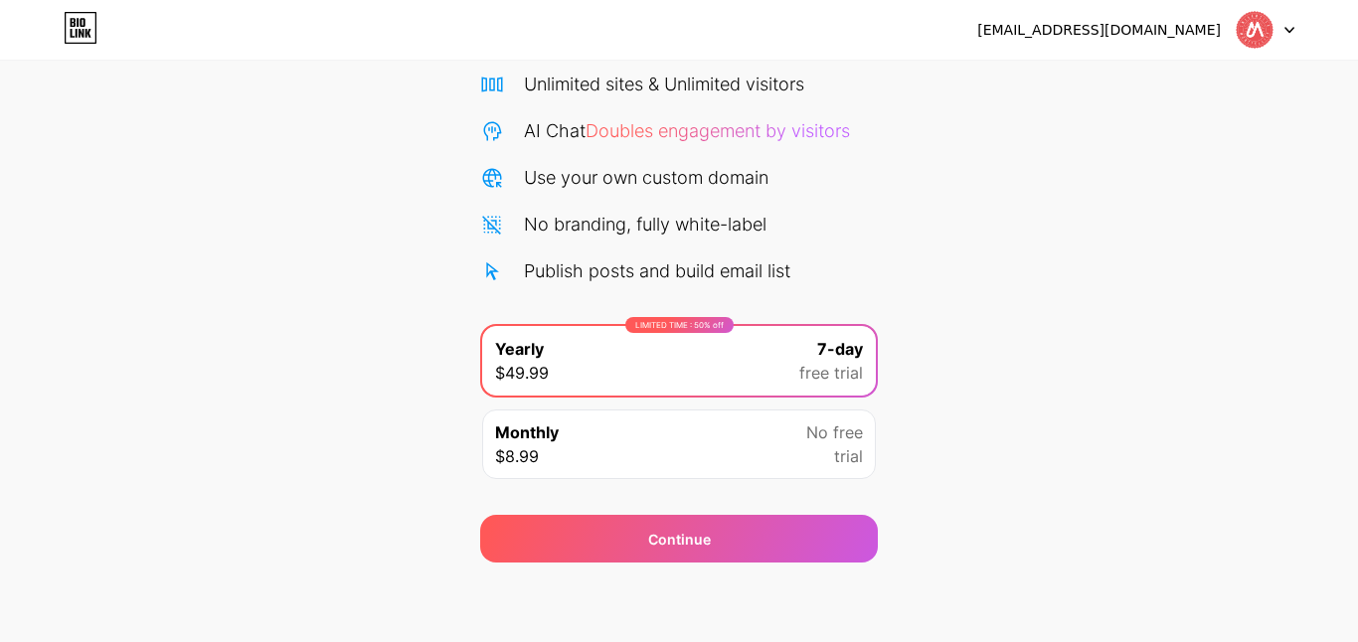
click at [923, 472] on div "Start your 7 day free trial Cancel anytime. We will send you an email 2 days be…" at bounding box center [679, 247] width 1358 height 629
click at [780, 441] on div "Monthly $8.99 No free trial" at bounding box center [679, 444] width 394 height 70
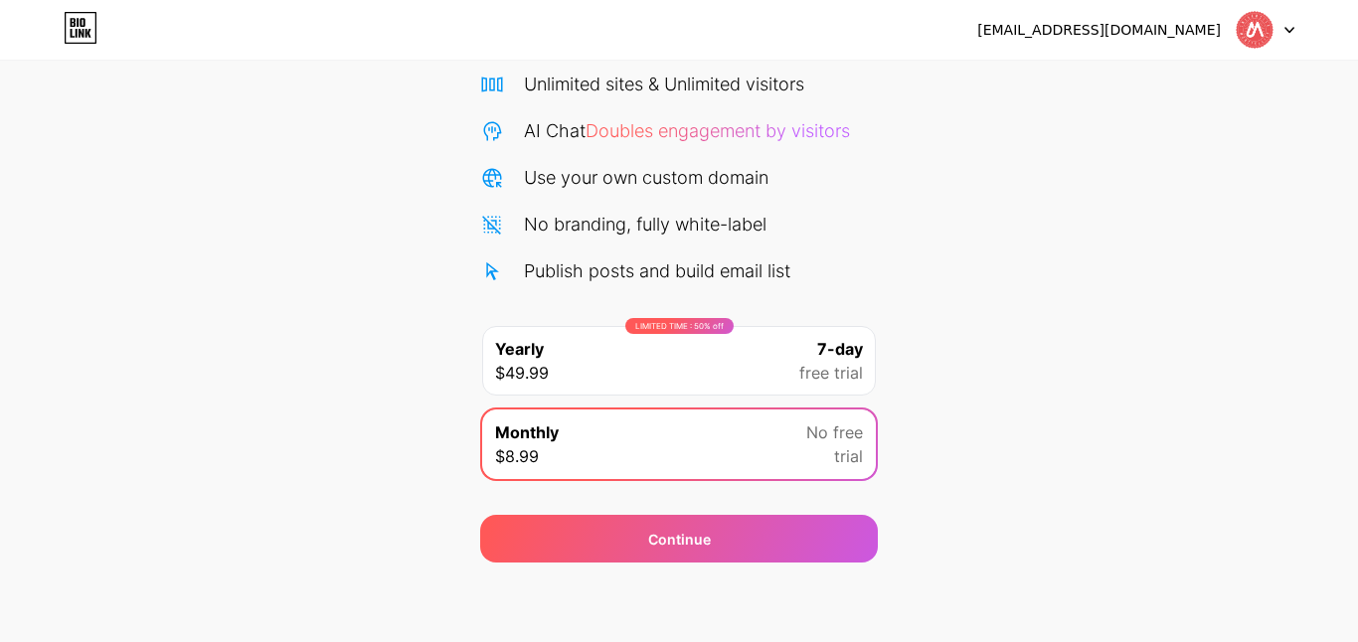
click at [843, 362] on span "free trial" at bounding box center [831, 373] width 64 height 24
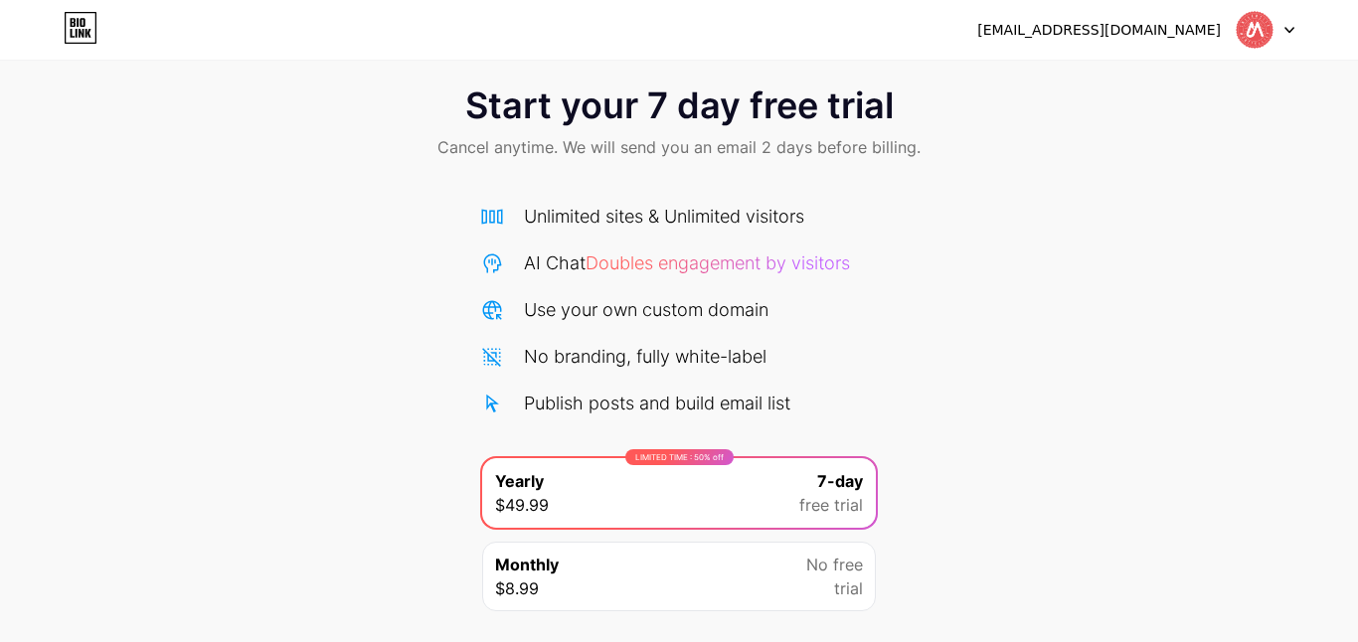
scroll to position [0, 0]
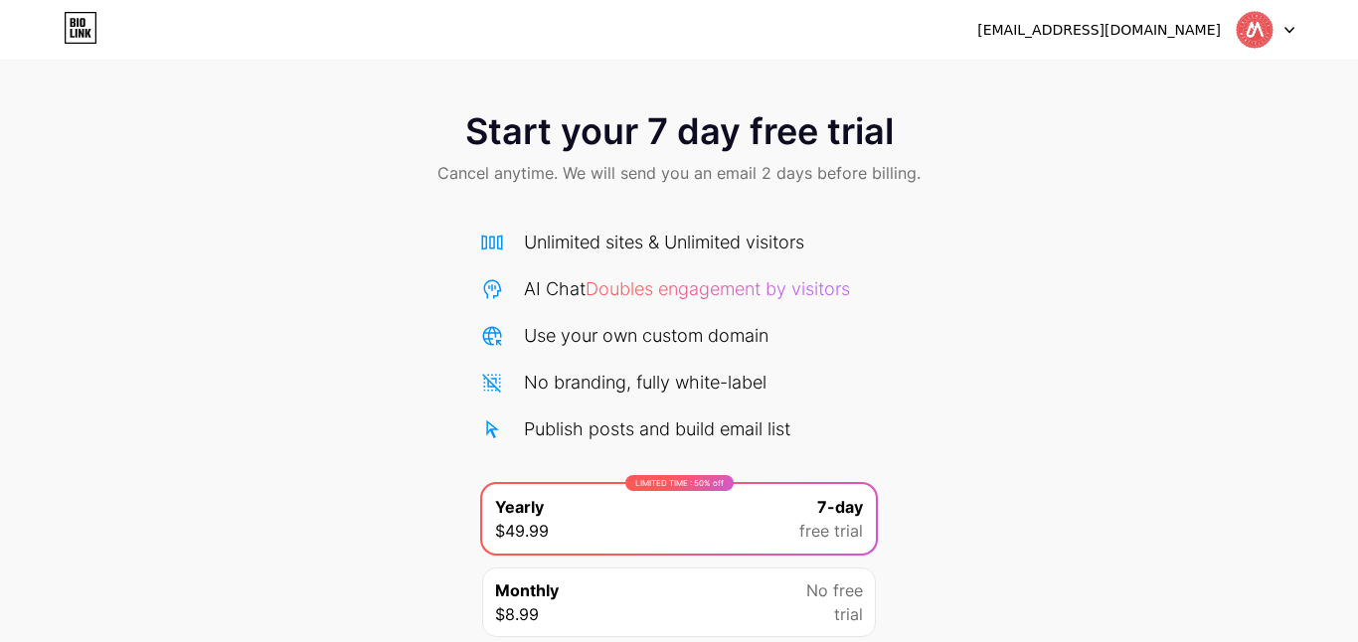
click at [1223, 47] on div "[EMAIL_ADDRESS][DOMAIN_NAME]" at bounding box center [1135, 30] width 317 height 36
click at [1189, 28] on div "[EMAIL_ADDRESS][DOMAIN_NAME]" at bounding box center [1098, 30] width 243 height 21
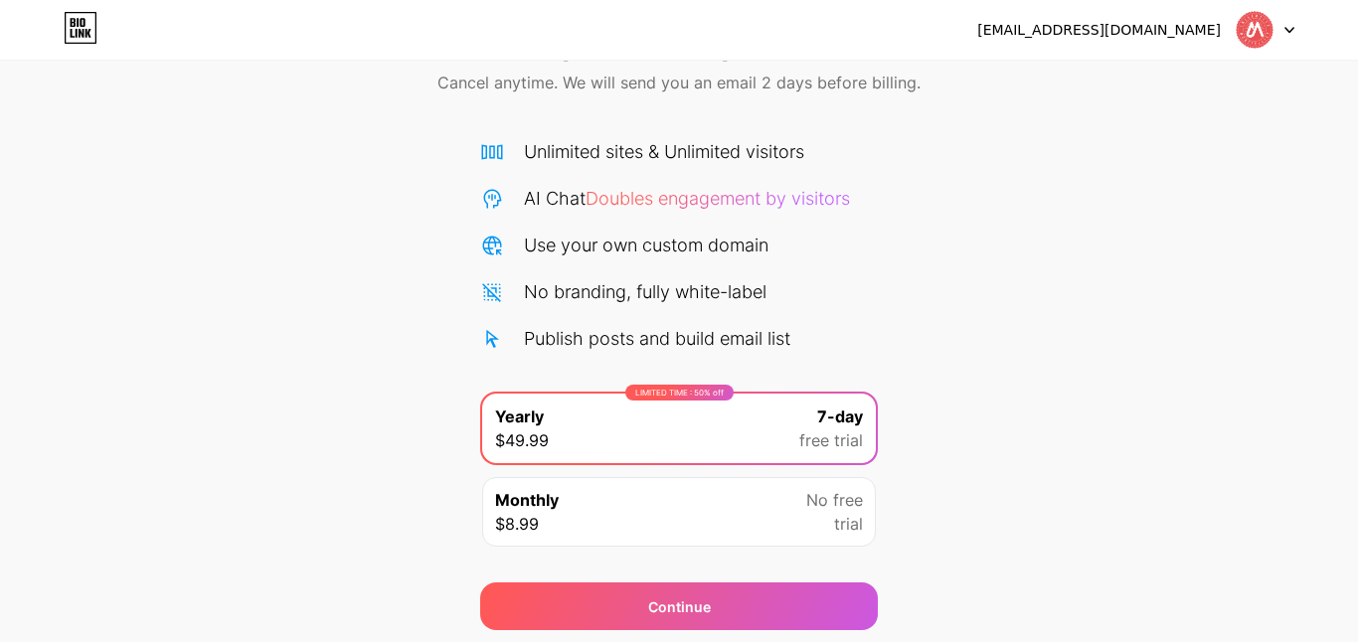
scroll to position [78, 0]
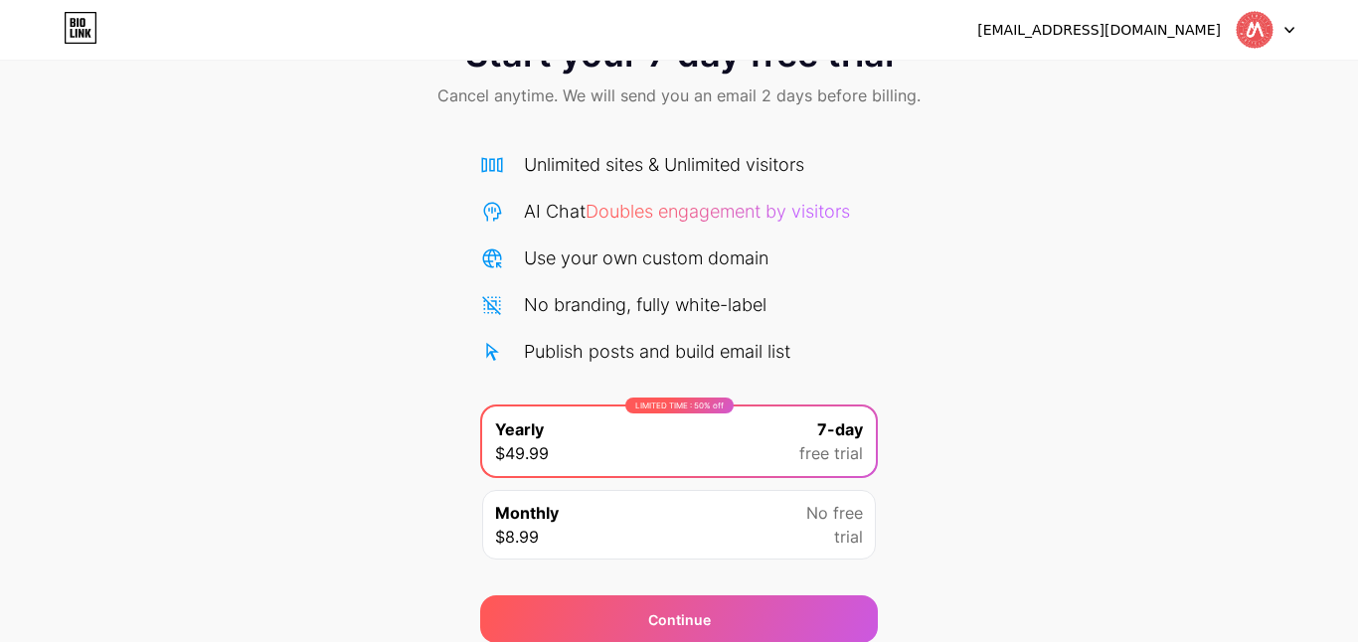
click at [888, 586] on div "Start your 7 day free trial Cancel anytime. We will send you an email 2 days be…" at bounding box center [679, 328] width 1358 height 629
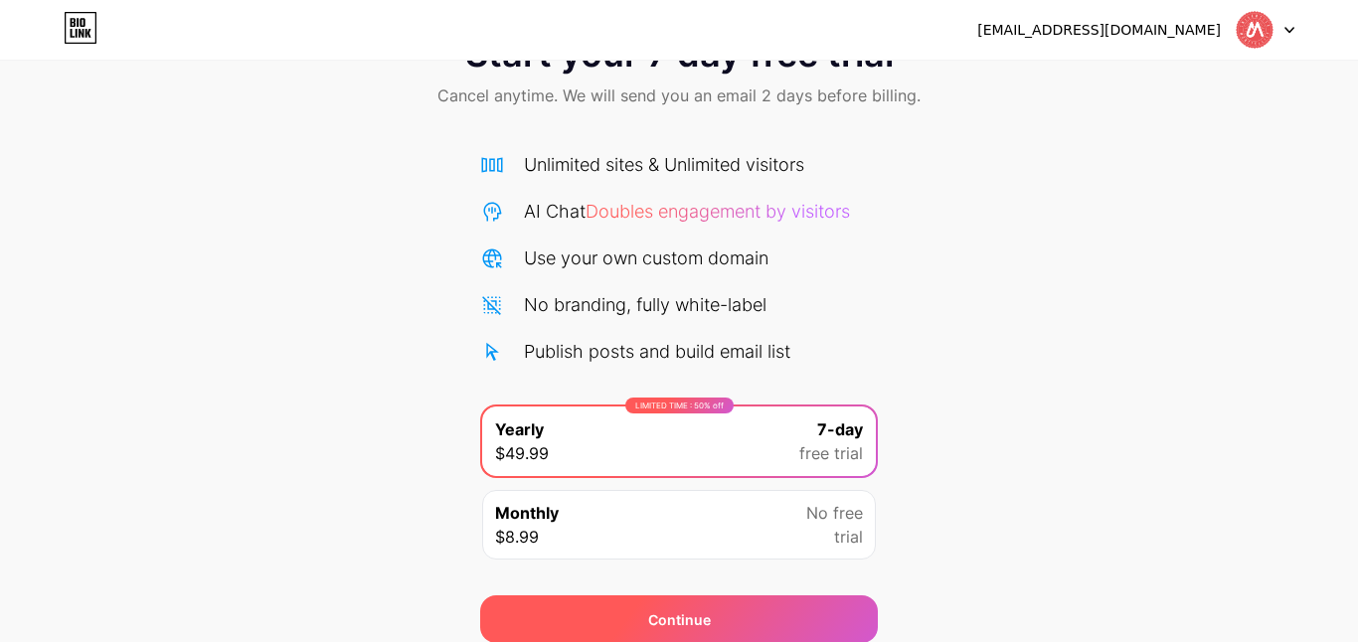
click at [780, 634] on div "Continue" at bounding box center [679, 619] width 398 height 48
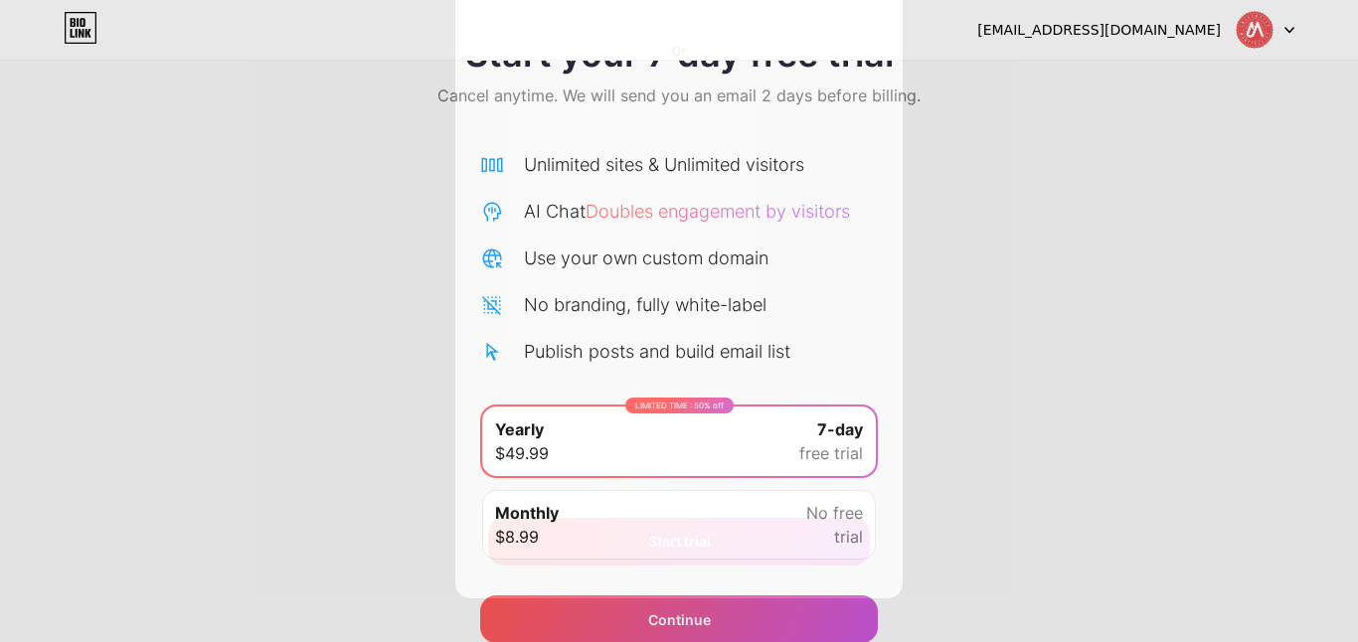
scroll to position [0, 0]
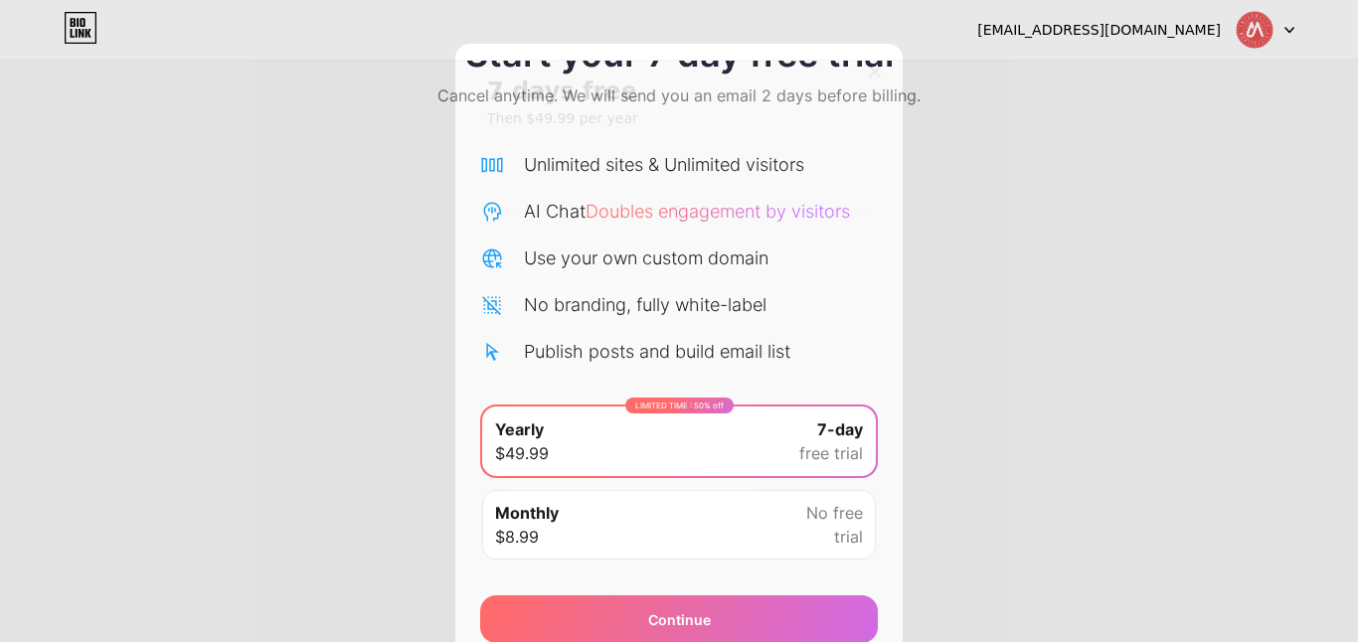
click at [877, 54] on div at bounding box center [875, 72] width 36 height 36
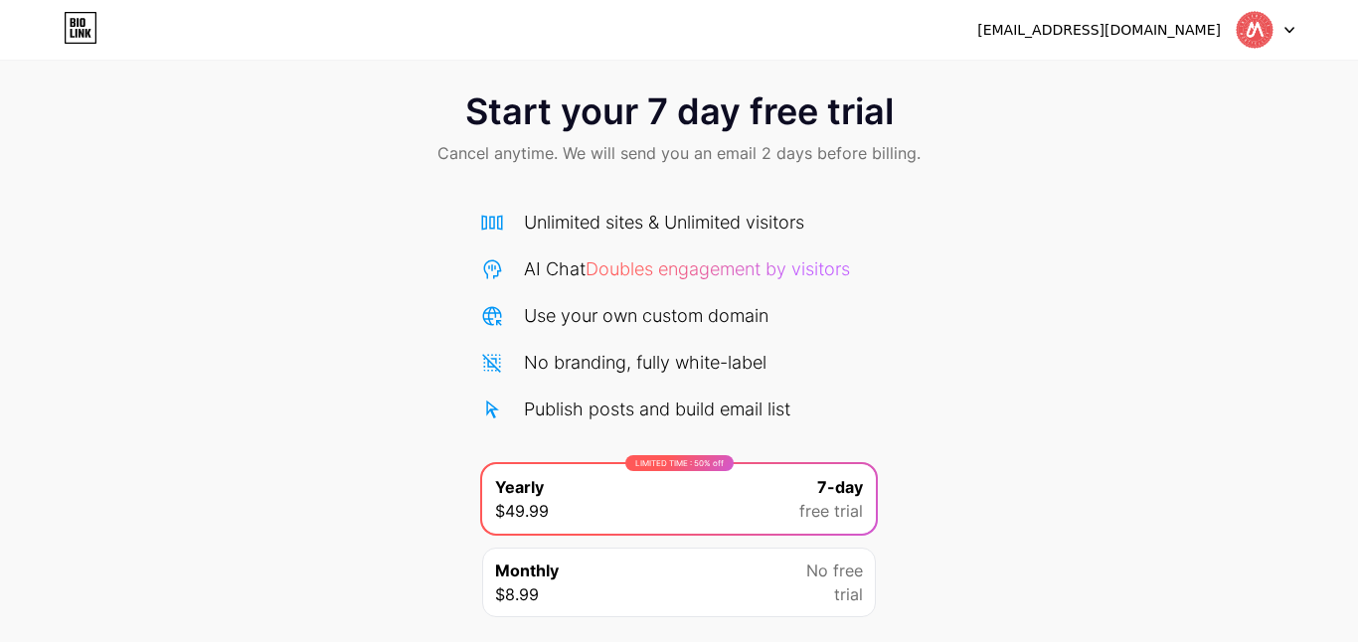
scroll to position [30, 0]
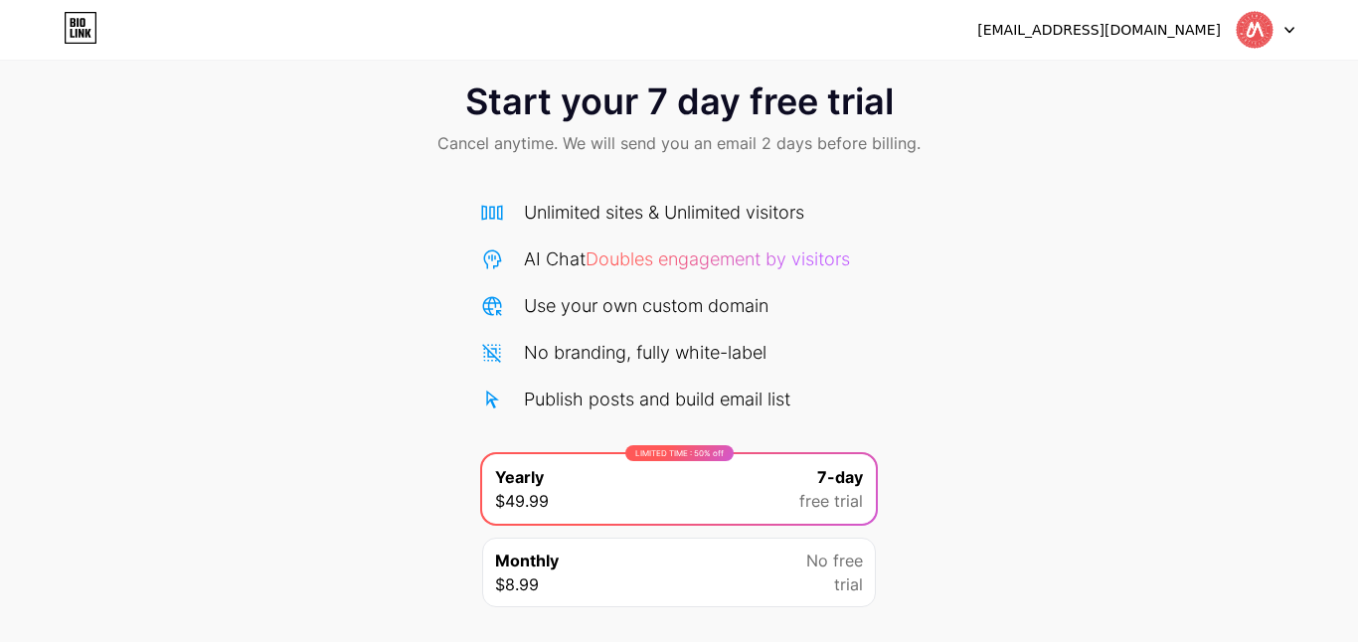
click at [1083, 42] on div "[EMAIL_ADDRESS][DOMAIN_NAME]" at bounding box center [1135, 30] width 317 height 36
click at [1091, 24] on div "[EMAIL_ADDRESS][DOMAIN_NAME]" at bounding box center [1098, 30] width 243 height 21
click at [1272, 19] on div at bounding box center [1265, 30] width 58 height 36
click at [1248, 22] on img at bounding box center [1254, 30] width 38 height 38
click at [78, 6] on div "[EMAIL_ADDRESS][DOMAIN_NAME] Logout" at bounding box center [679, 30] width 1358 height 60
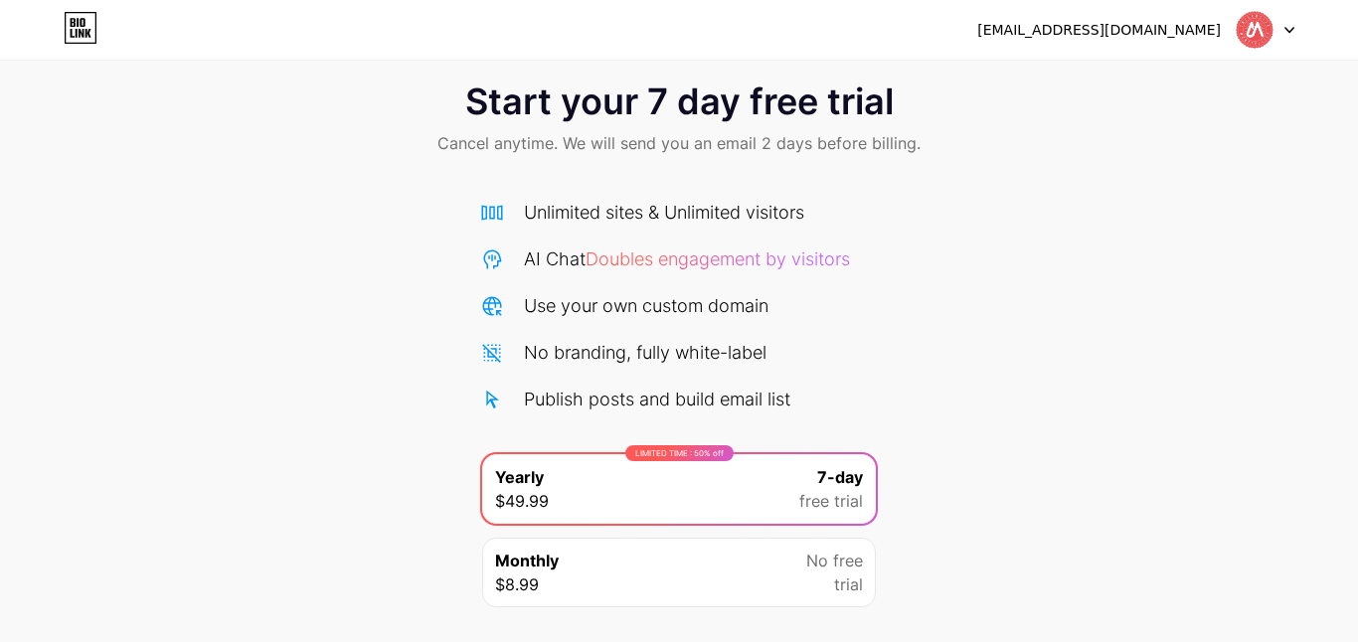
click at [75, 38] on icon at bounding box center [81, 28] width 34 height 32
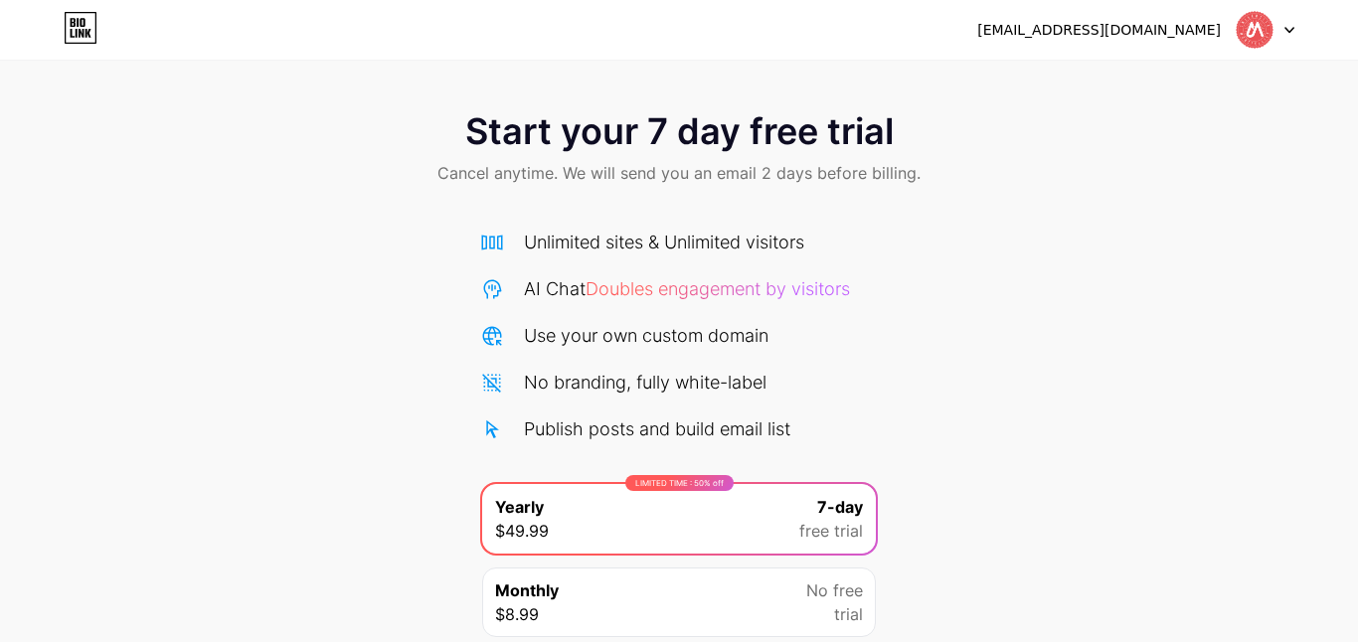
click at [990, 237] on div "Start your 7 day free trial Cancel anytime. We will send you an email 2 days be…" at bounding box center [679, 405] width 1358 height 629
click at [900, 180] on span "Cancel anytime. We will send you an email 2 days before billing." at bounding box center [678, 173] width 483 height 24
